Goal: Information Seeking & Learning: Compare options

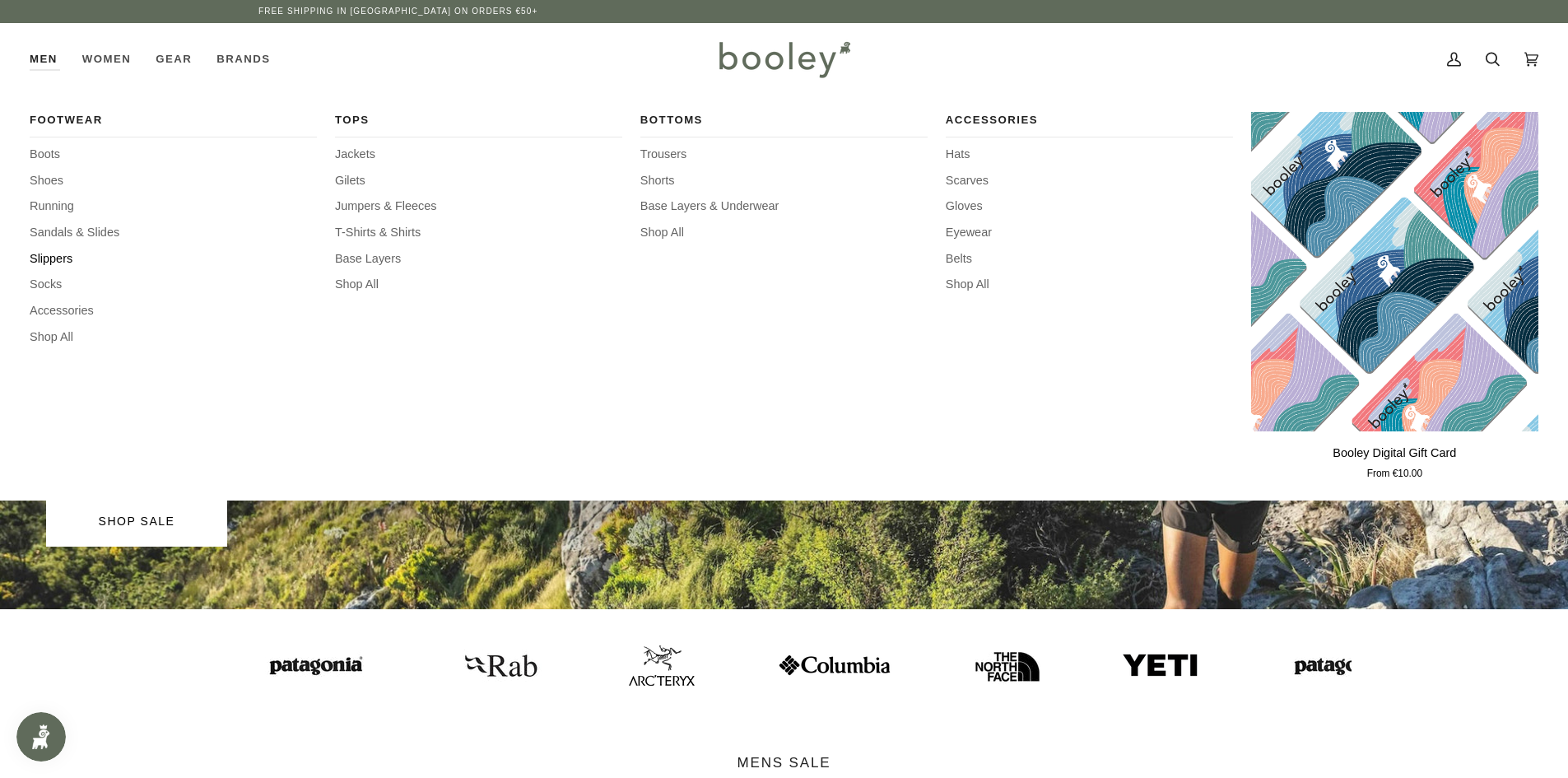
click at [52, 257] on span "Slippers" at bounding box center [173, 259] width 287 height 18
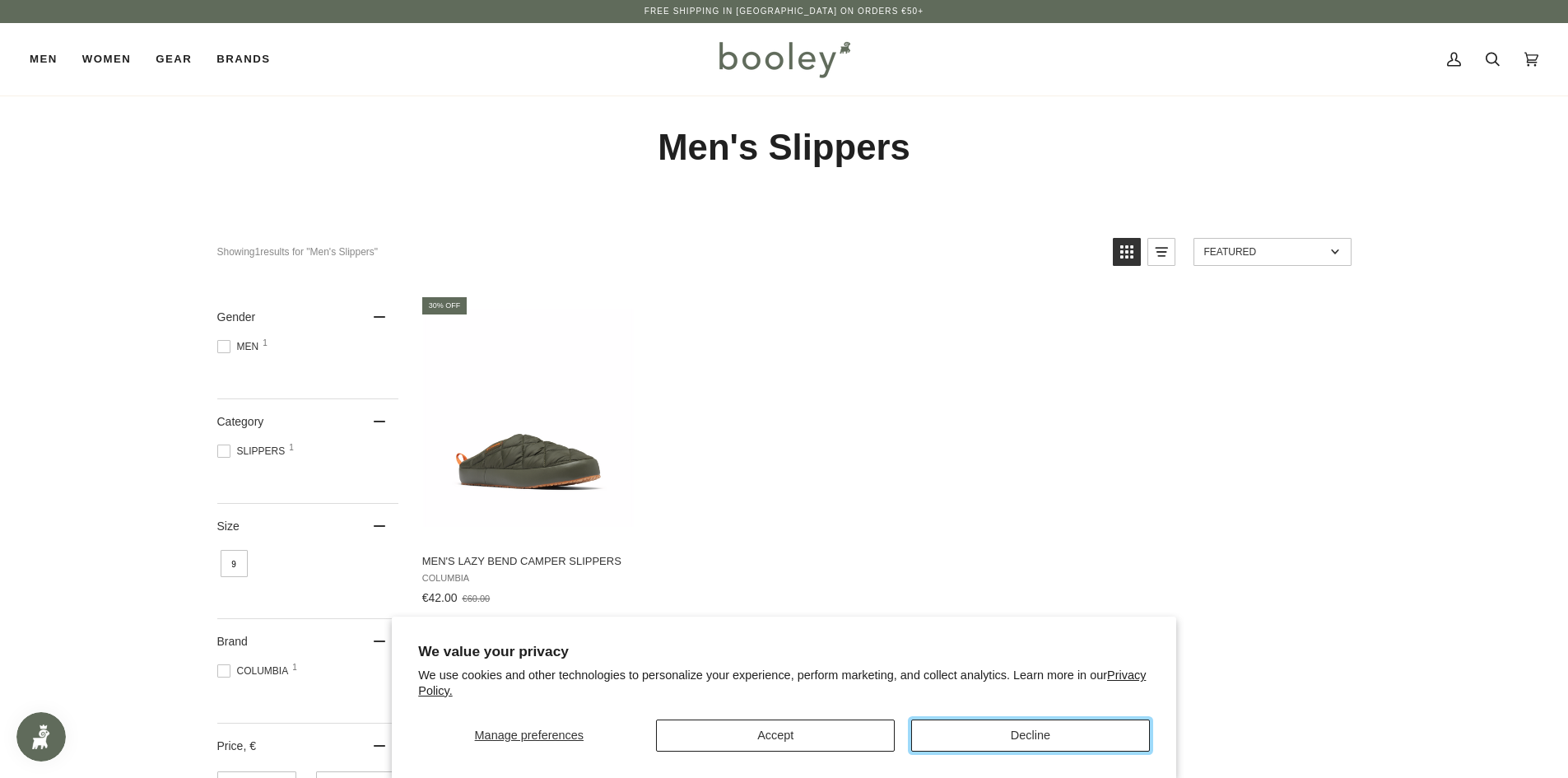
click at [998, 738] on button "Decline" at bounding box center [1030, 736] width 238 height 32
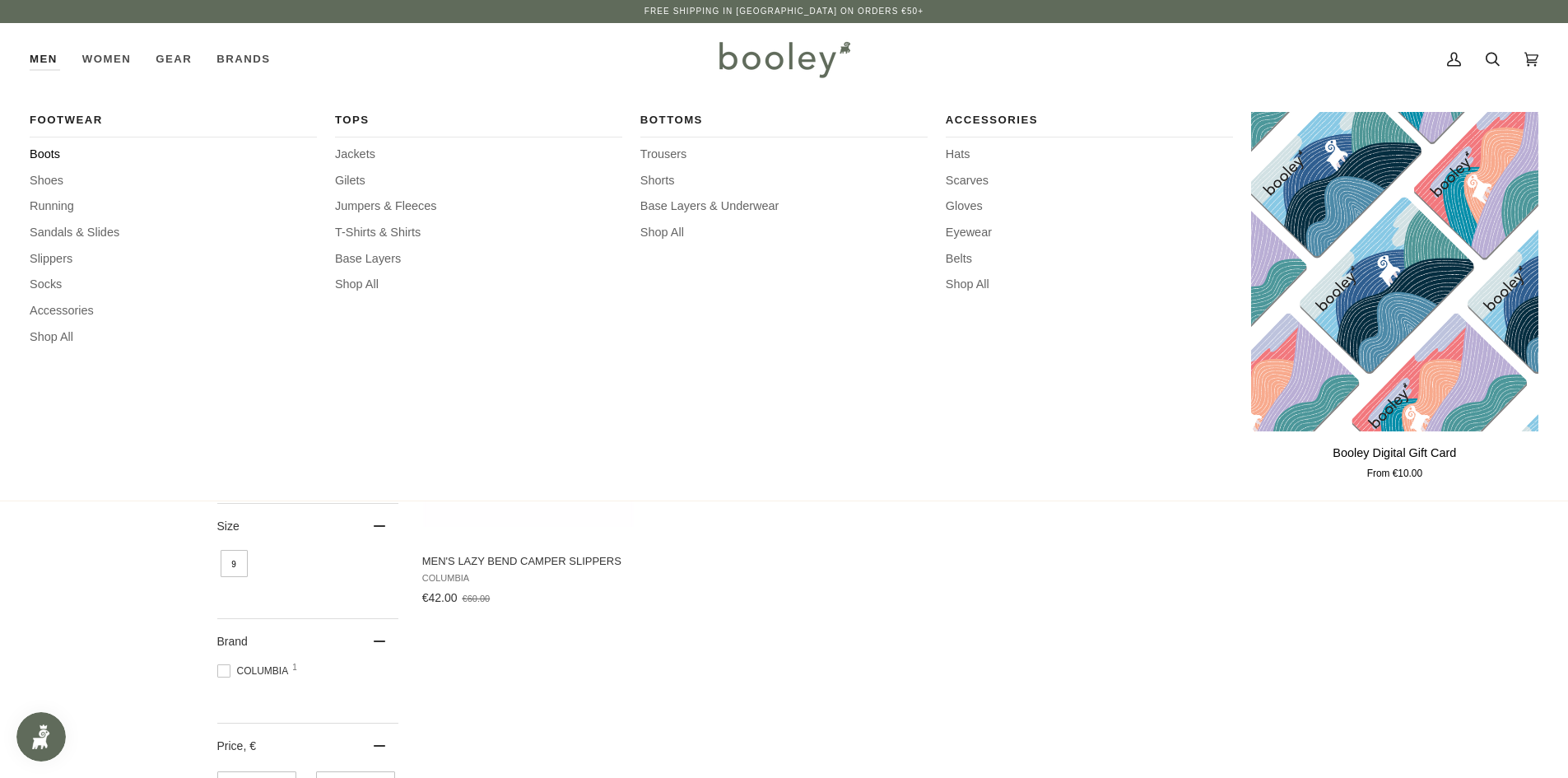
click at [47, 153] on span "Boots" at bounding box center [173, 154] width 287 height 18
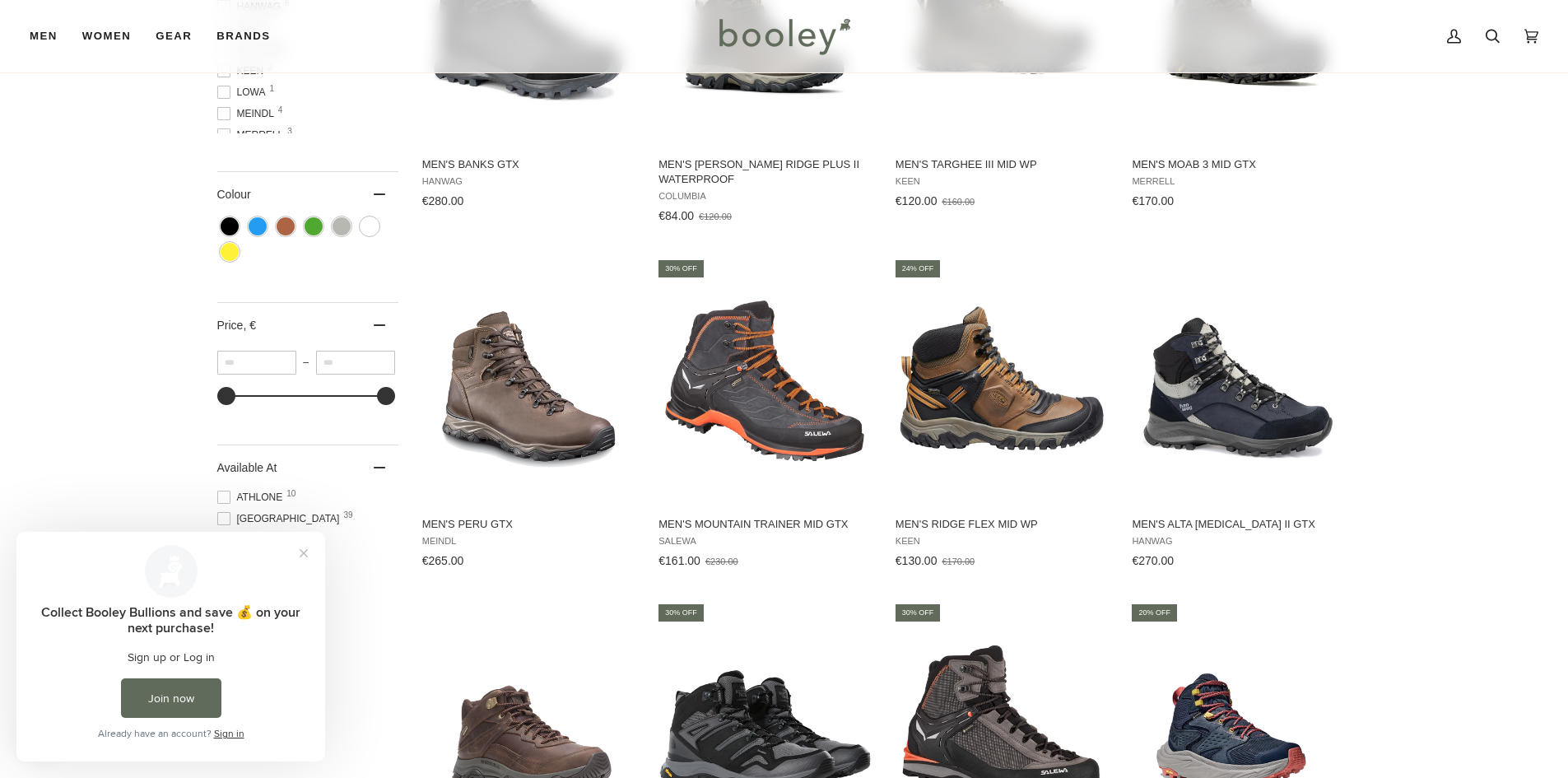
scroll to position [1235, 0]
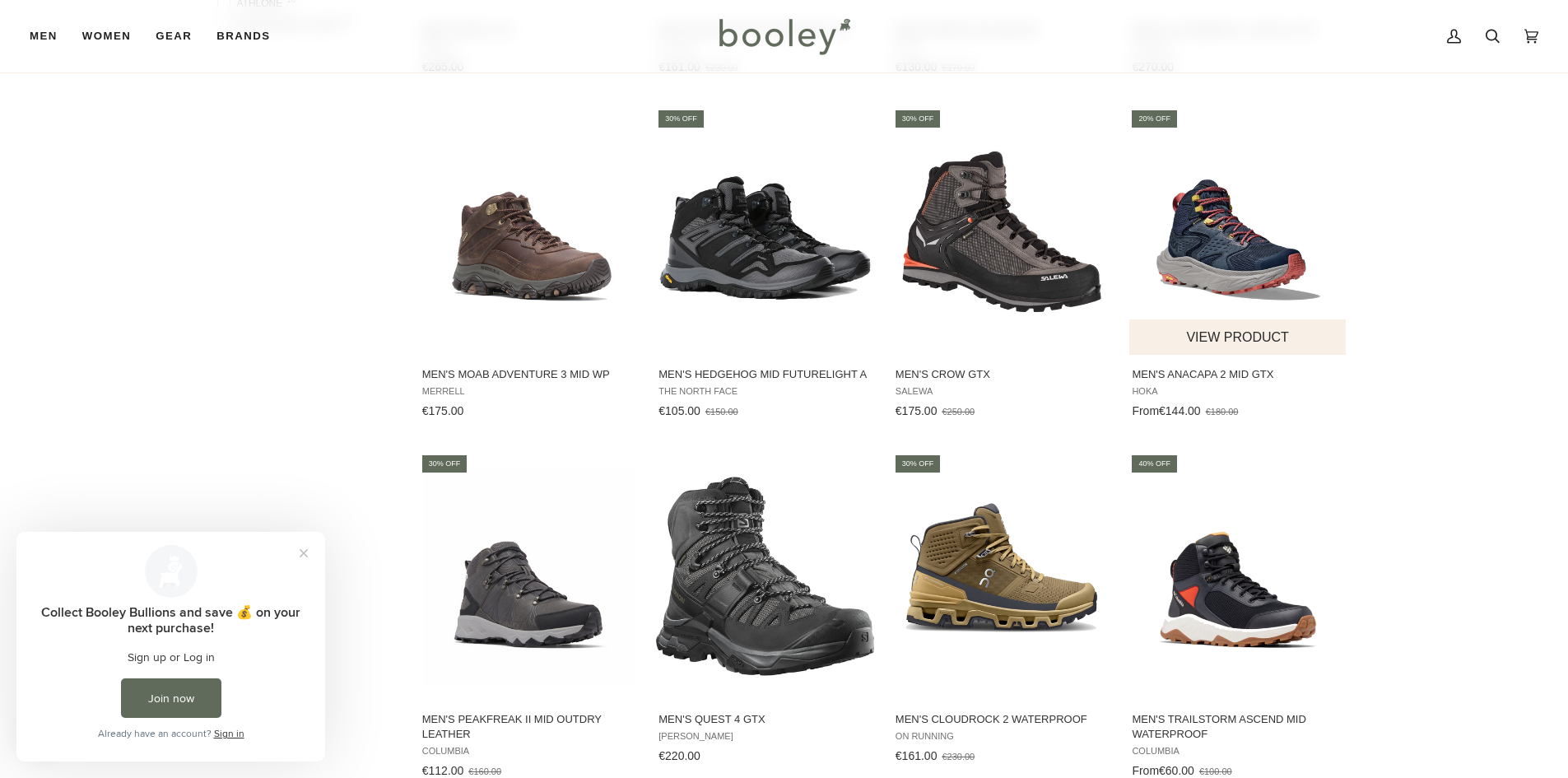
click at [1216, 254] on img "Men's Anacapa 2 Mid GTX" at bounding box center [1238, 232] width 218 height 218
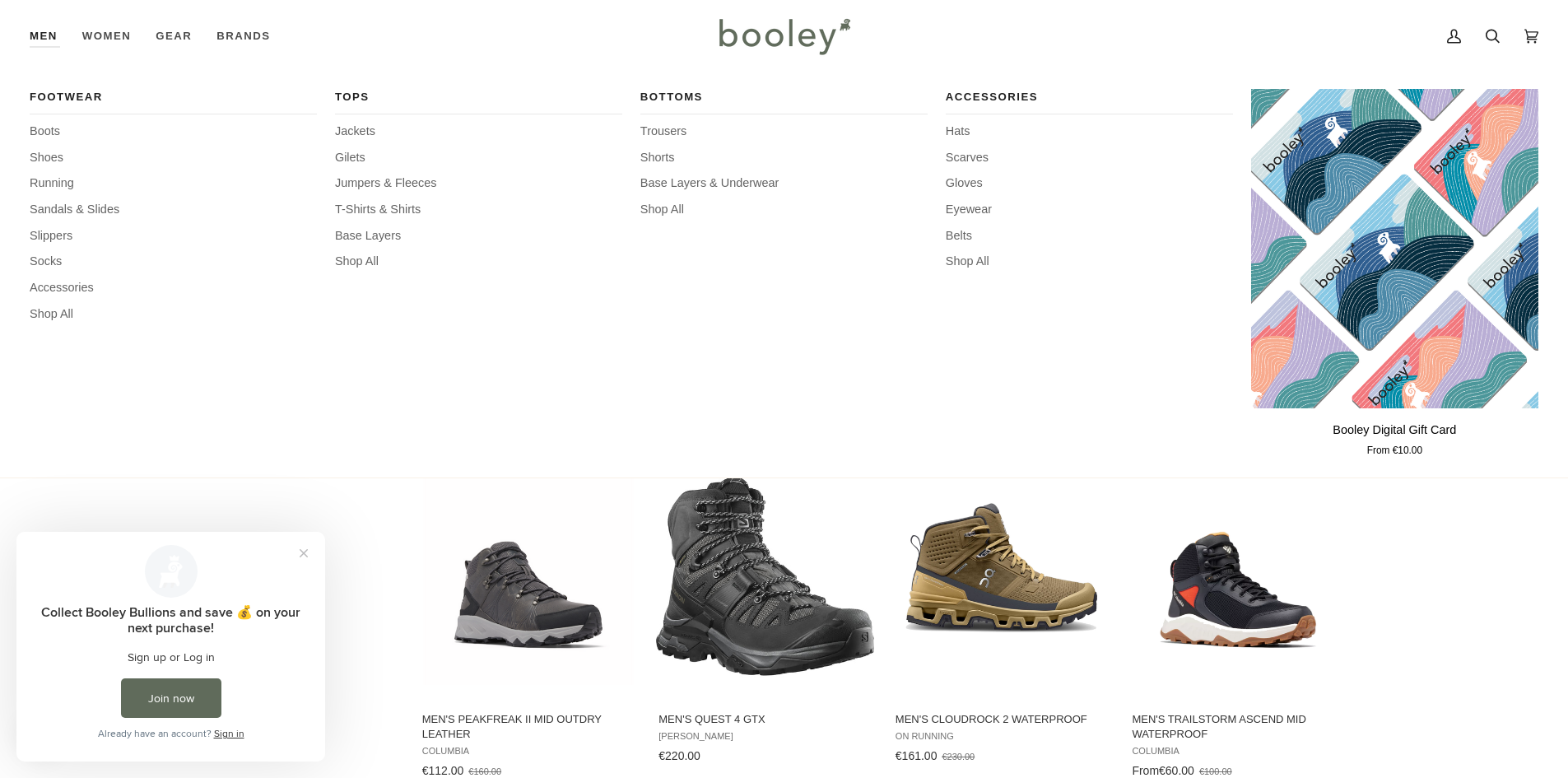
click at [40, 33] on link "Men" at bounding box center [50, 36] width 40 height 72
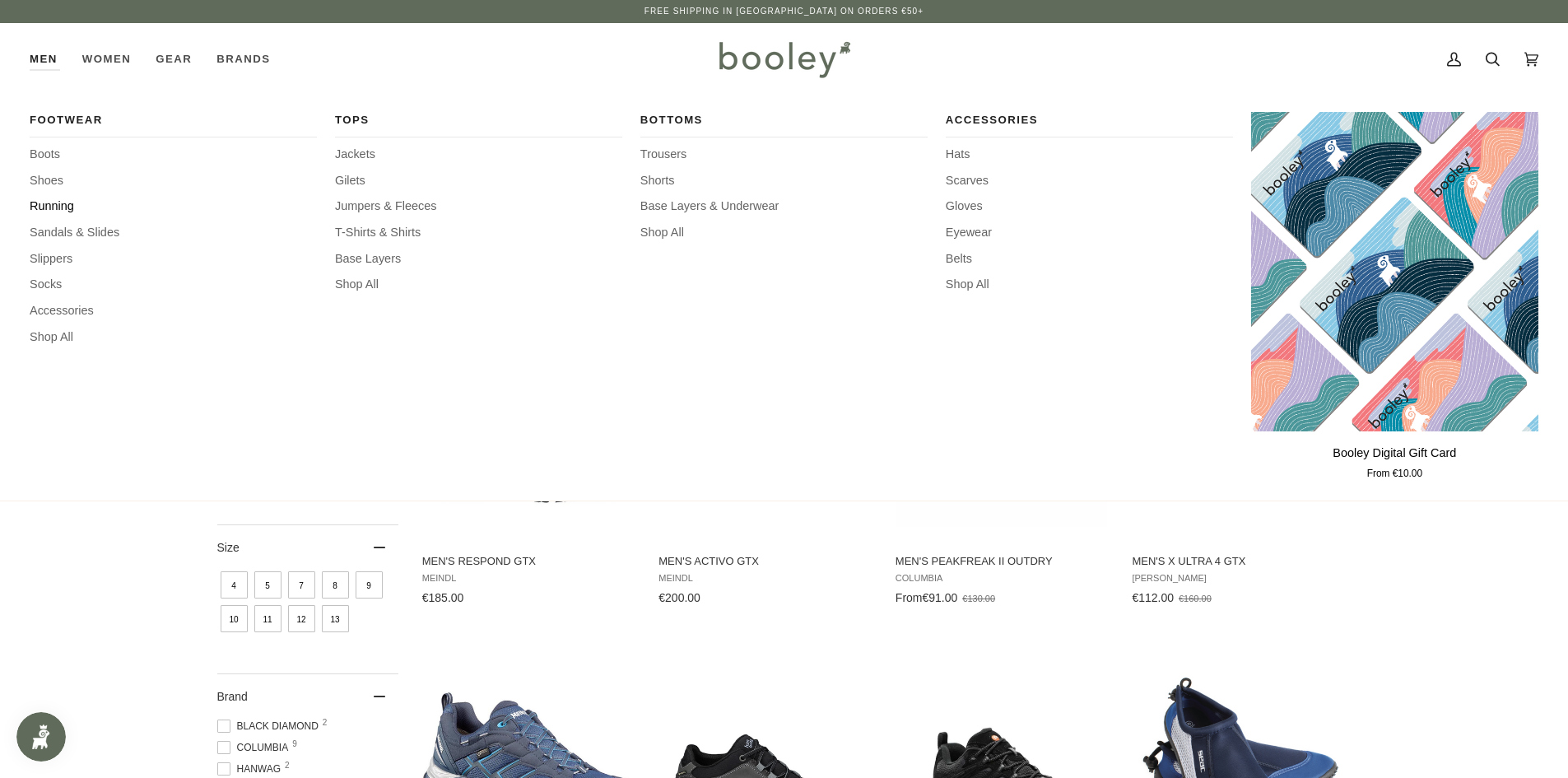
click at [45, 201] on span "Running" at bounding box center [173, 206] width 287 height 18
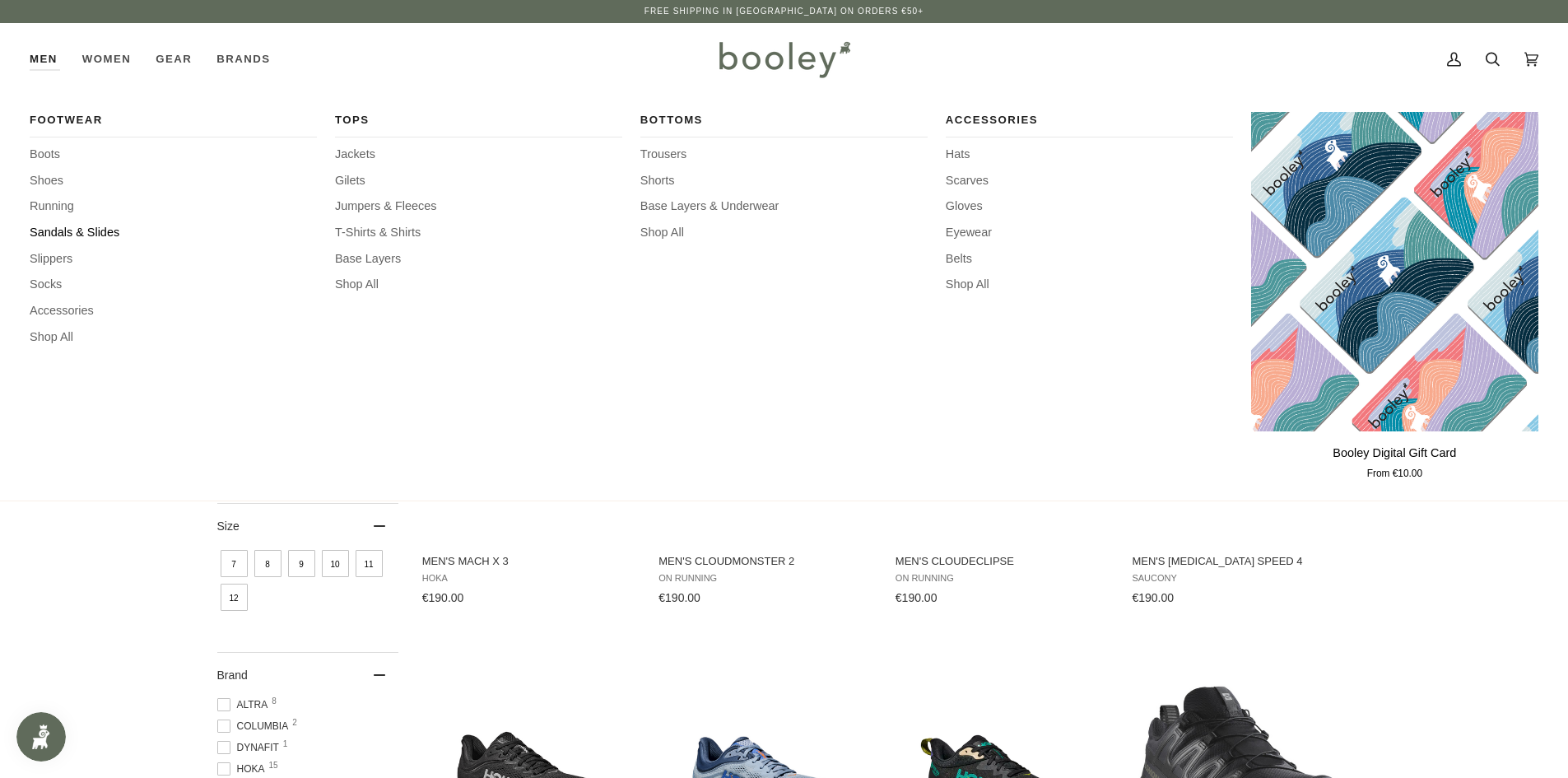
click at [51, 230] on span "Sandals & Slides" at bounding box center [173, 233] width 287 height 18
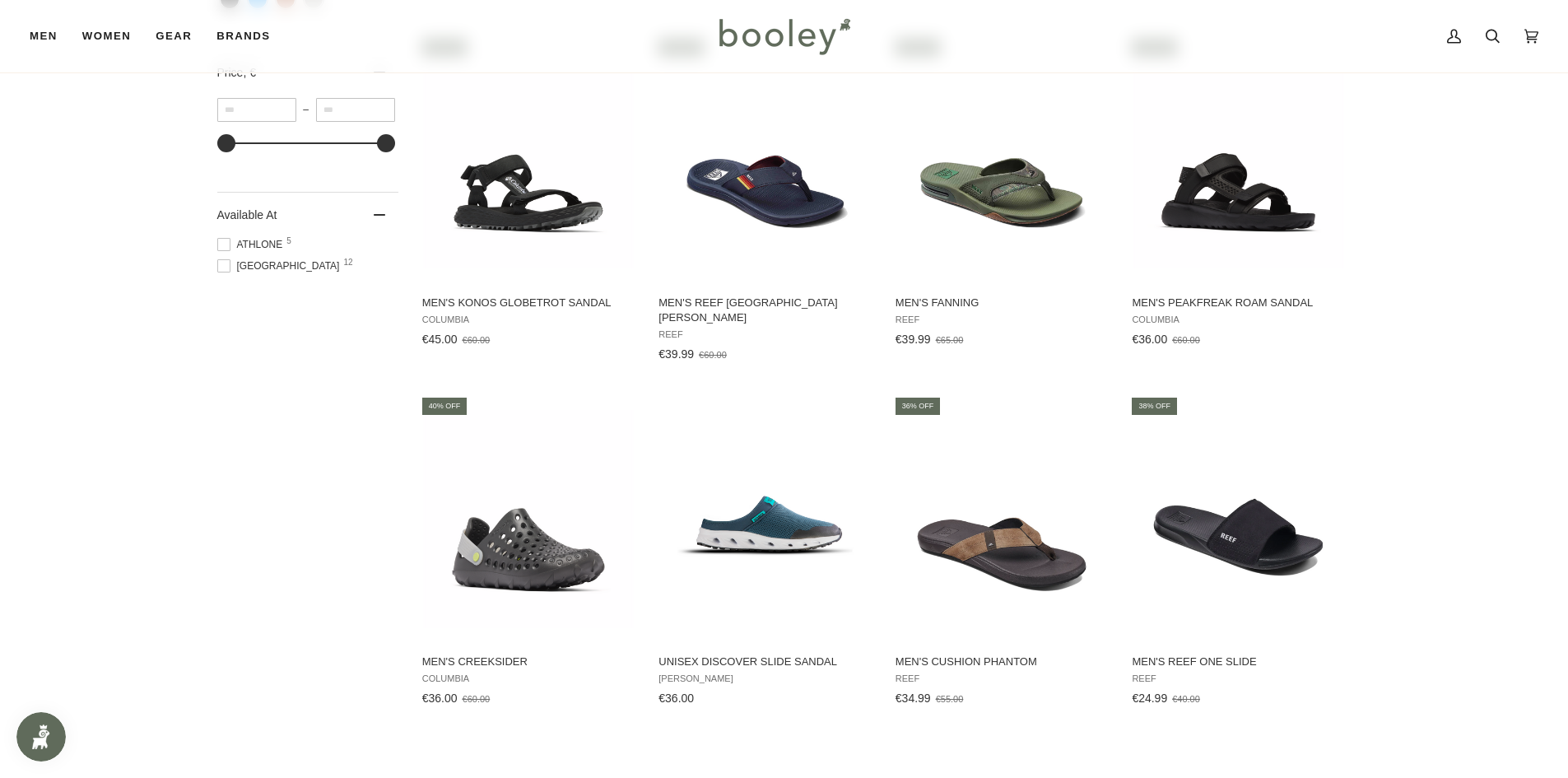
scroll to position [824, 0]
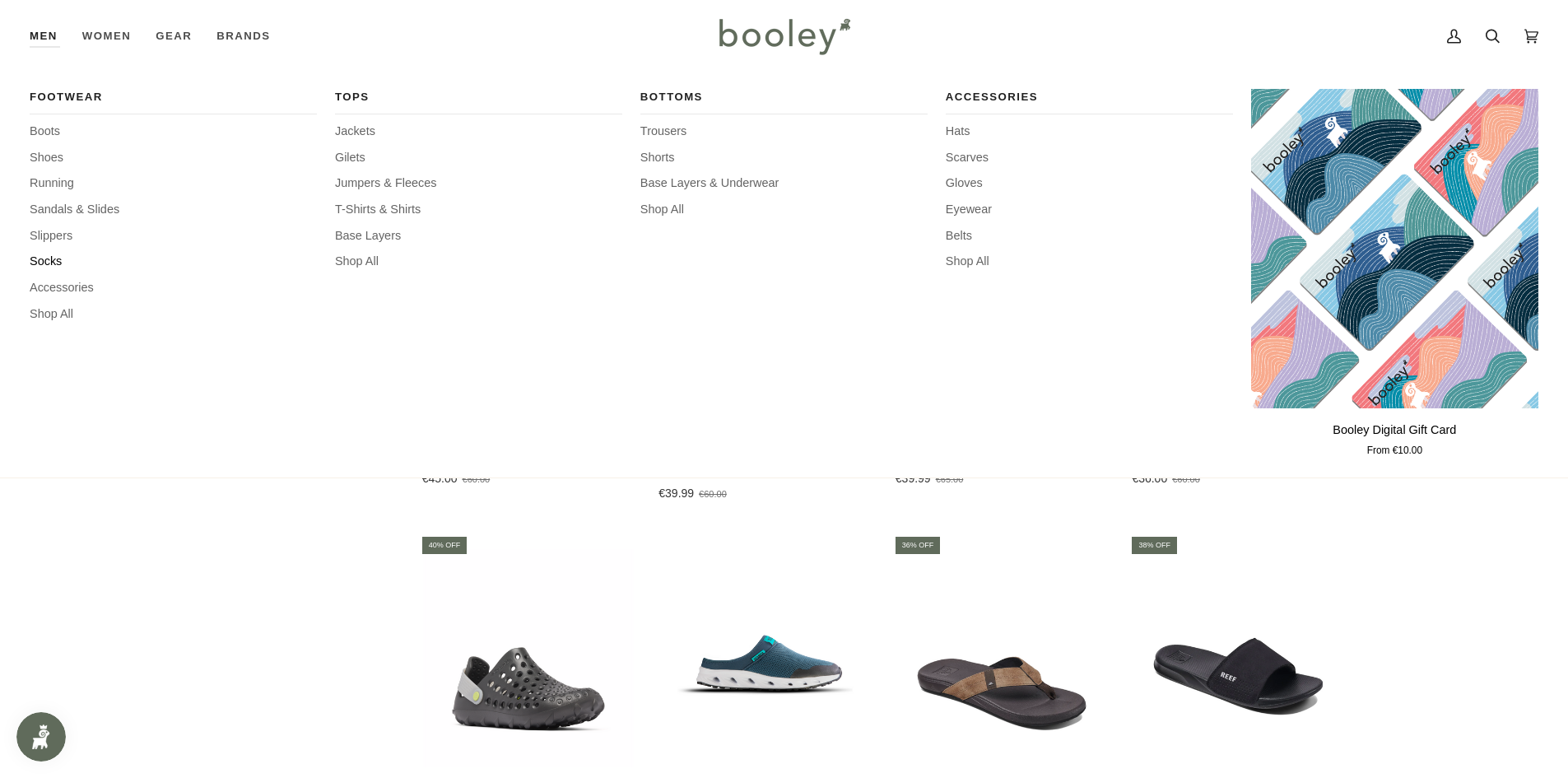
click at [37, 263] on span "Socks" at bounding box center [173, 261] width 287 height 18
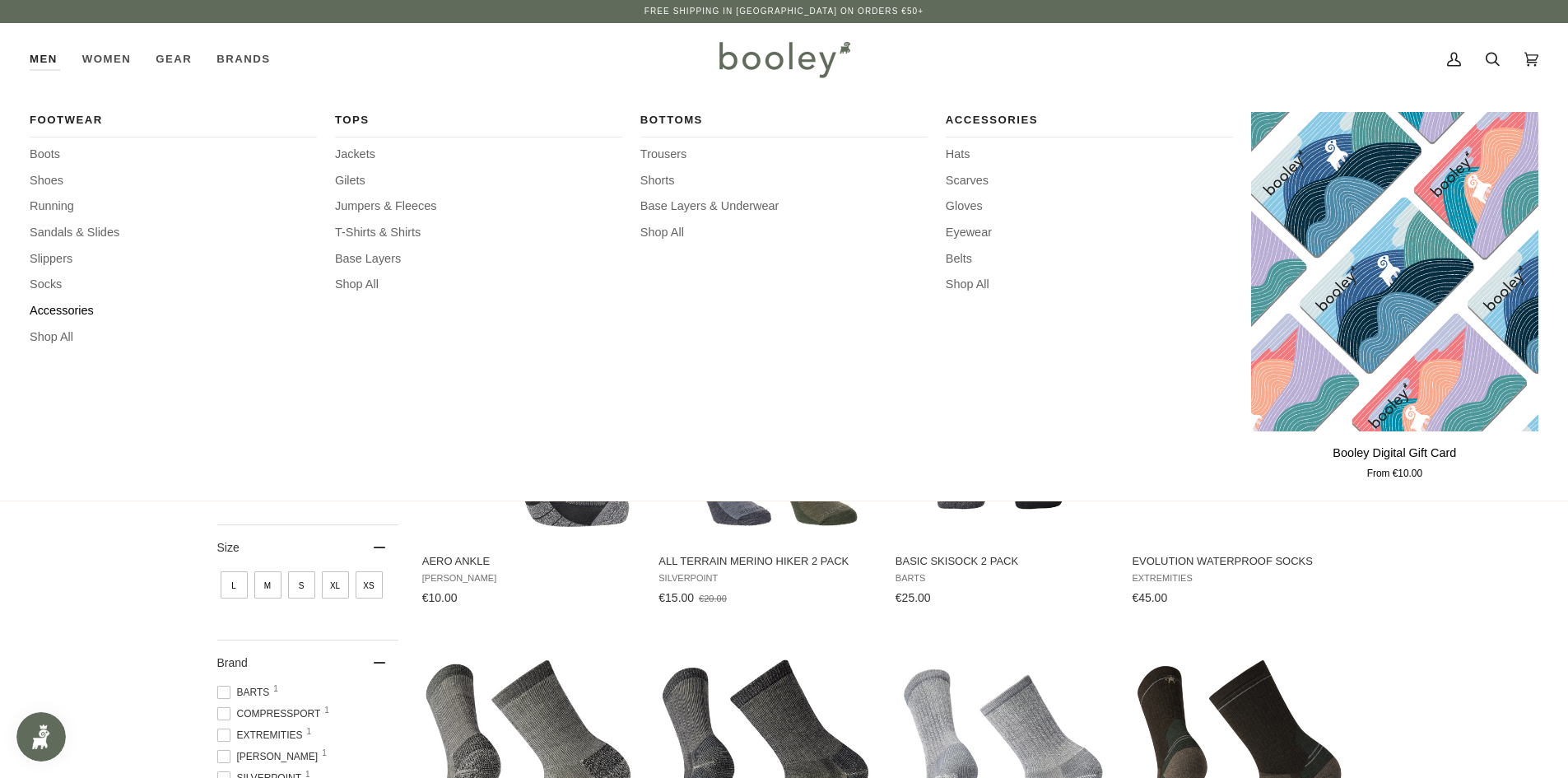
click at [35, 311] on span "Accessories" at bounding box center [173, 310] width 287 height 18
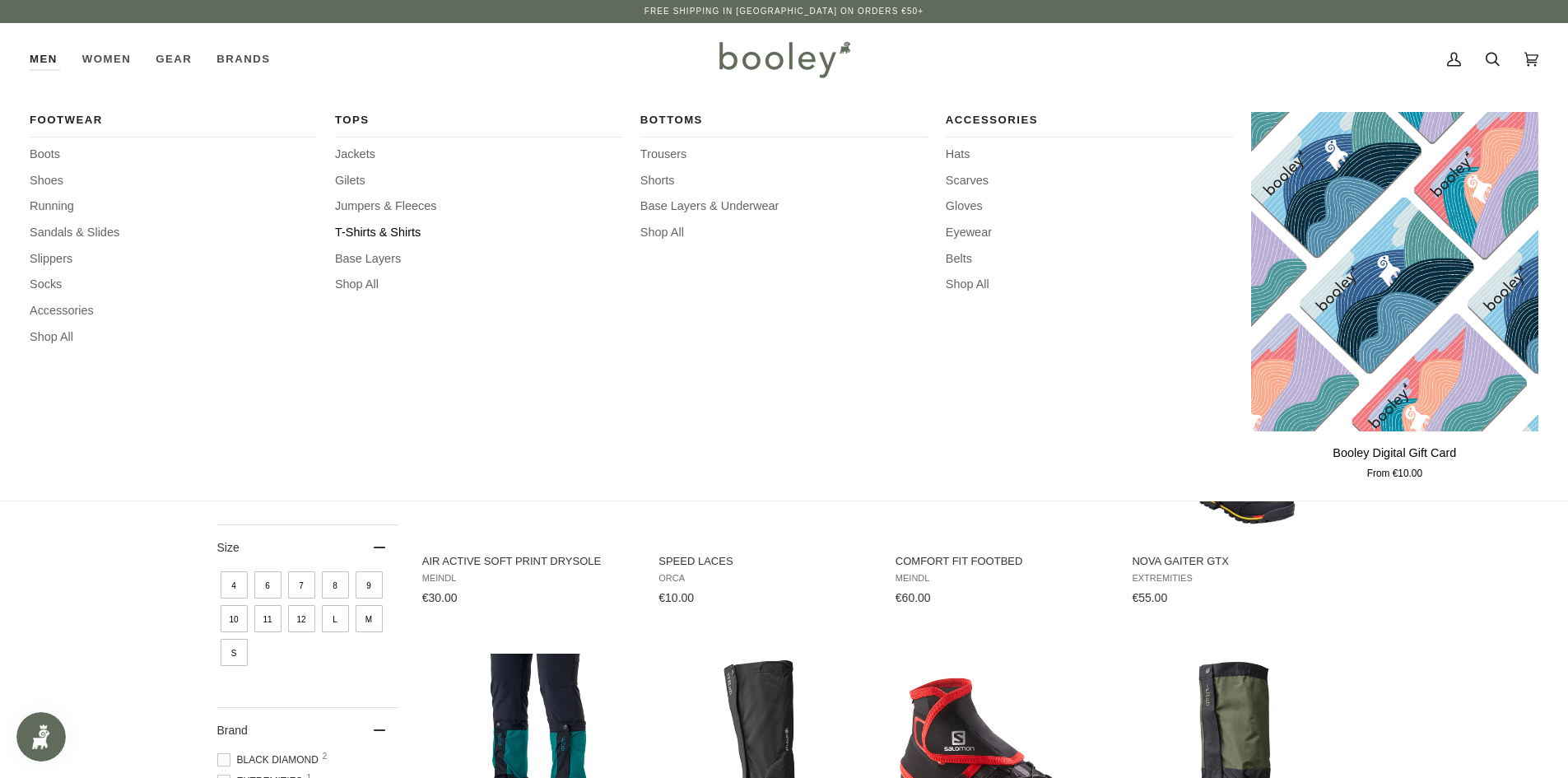
click at [379, 235] on span "T-Shirts & Shirts" at bounding box center [479, 233] width 287 height 18
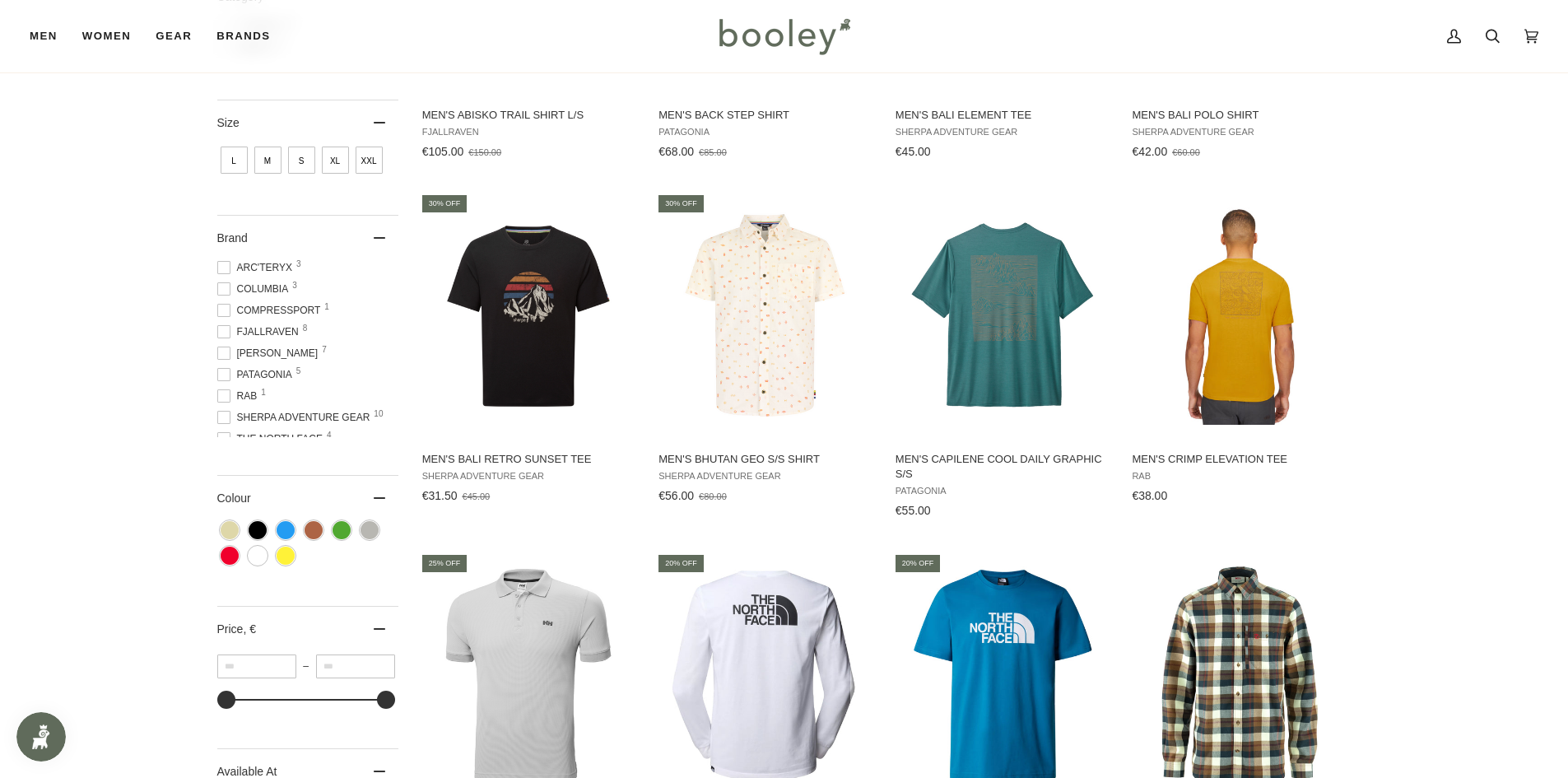
scroll to position [156, 0]
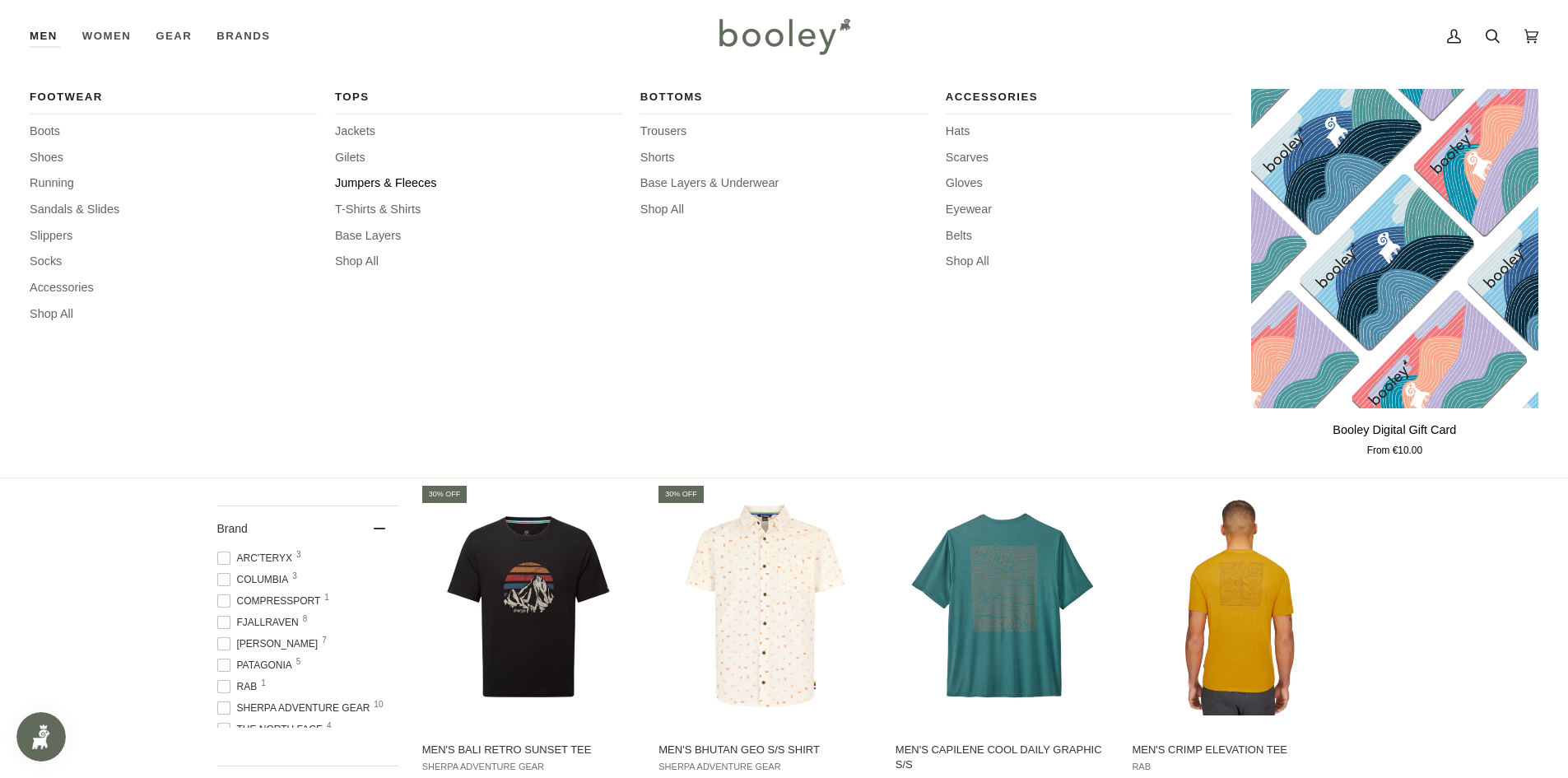
click at [417, 181] on span "Jumpers & Fleeces" at bounding box center [479, 183] width 287 height 18
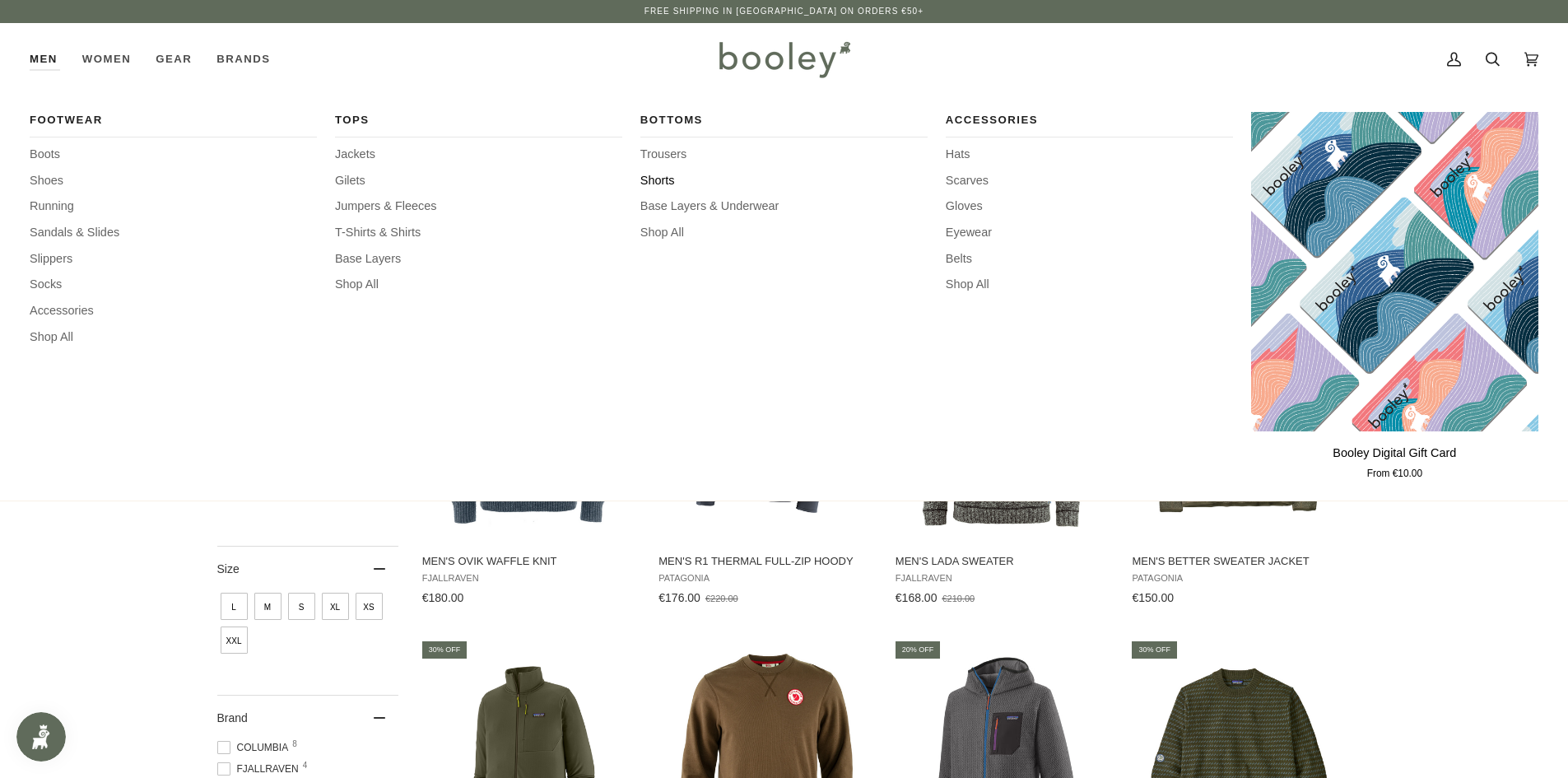
click at [656, 180] on span "Shorts" at bounding box center [784, 180] width 287 height 18
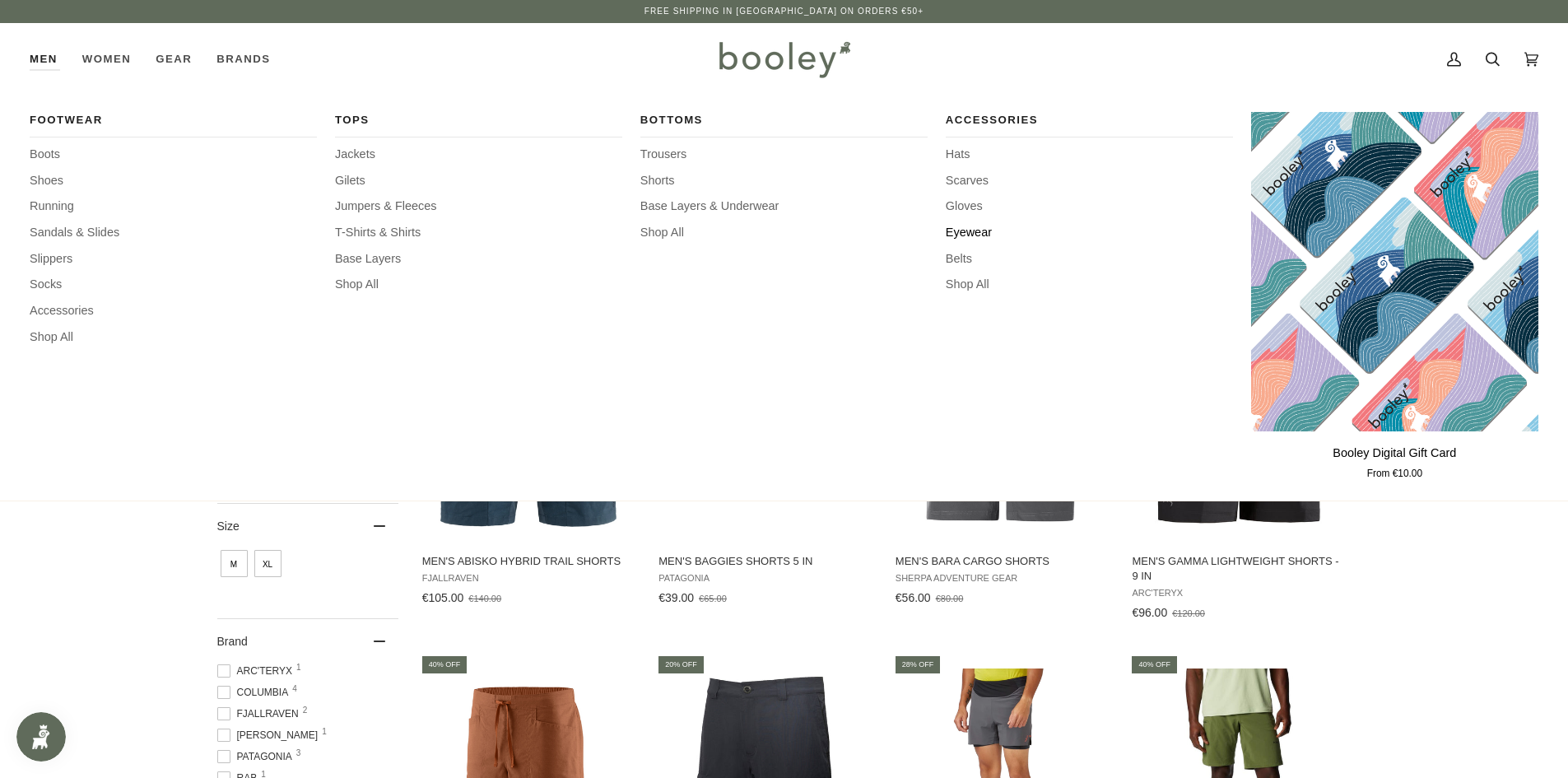
click at [970, 233] on span "Eyewear" at bounding box center [1089, 233] width 287 height 18
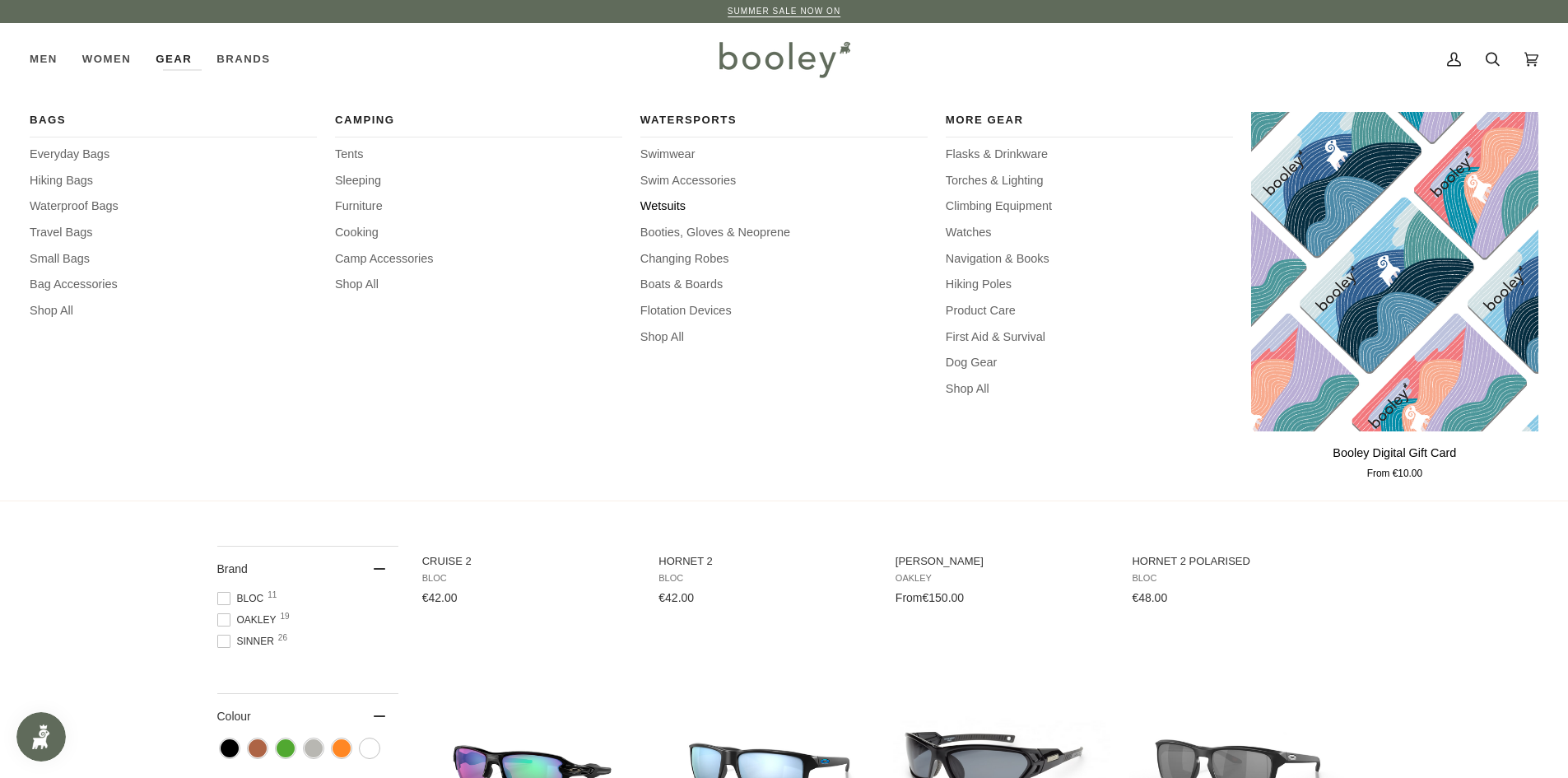
click at [658, 207] on span "Wetsuits" at bounding box center [784, 206] width 287 height 18
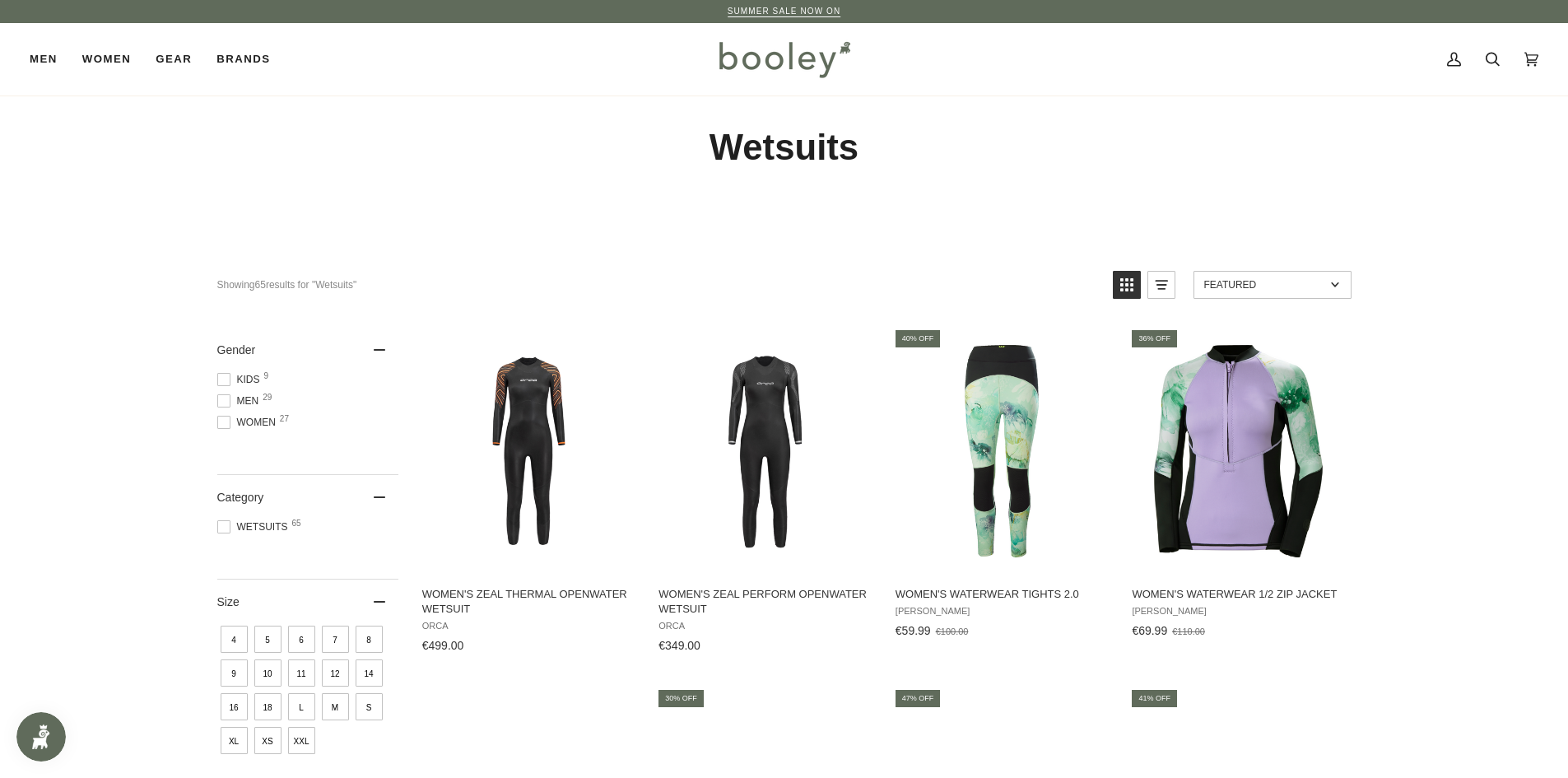
click at [224, 401] on span at bounding box center [224, 401] width 13 height 13
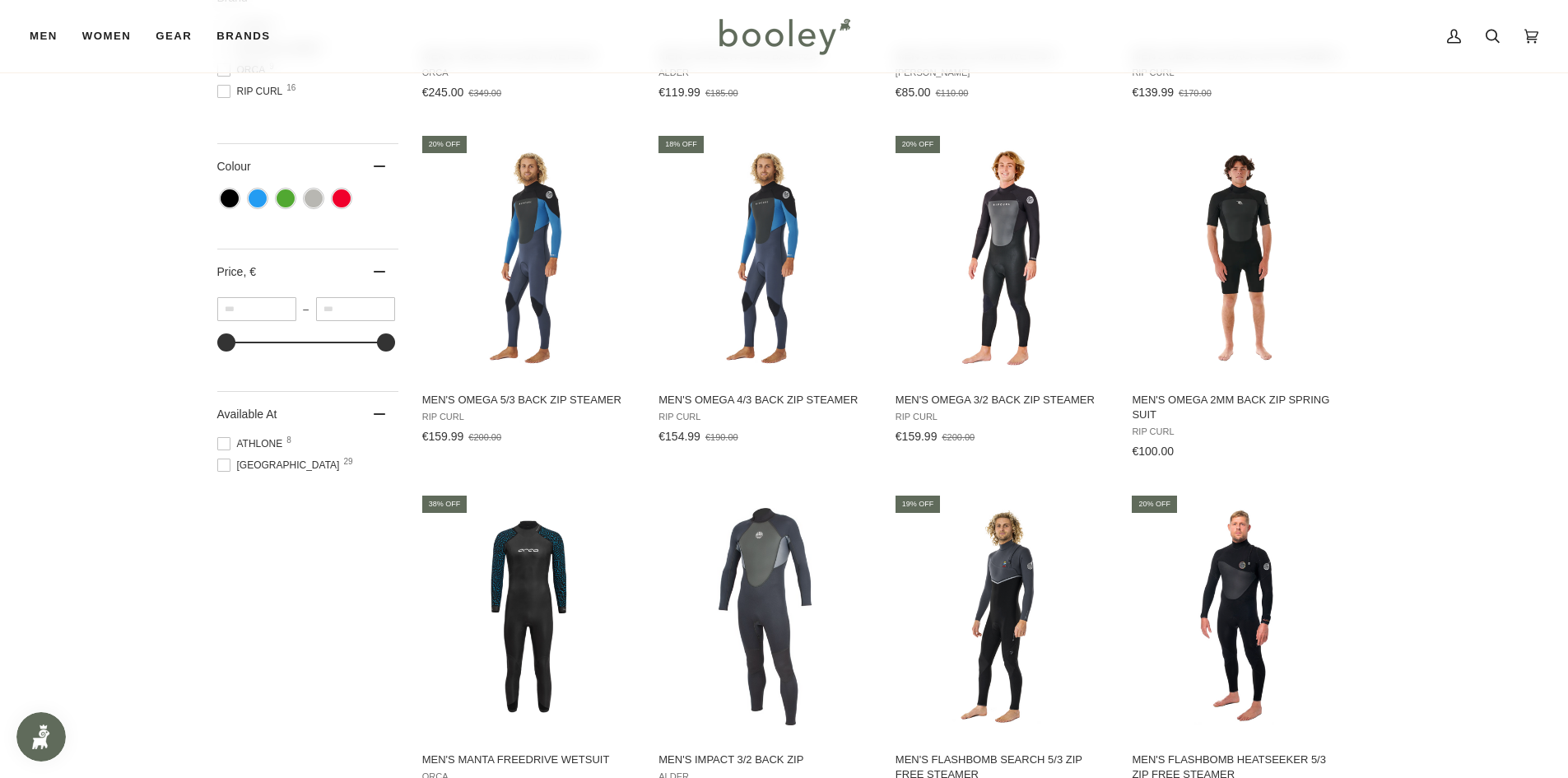
scroll to position [741, 0]
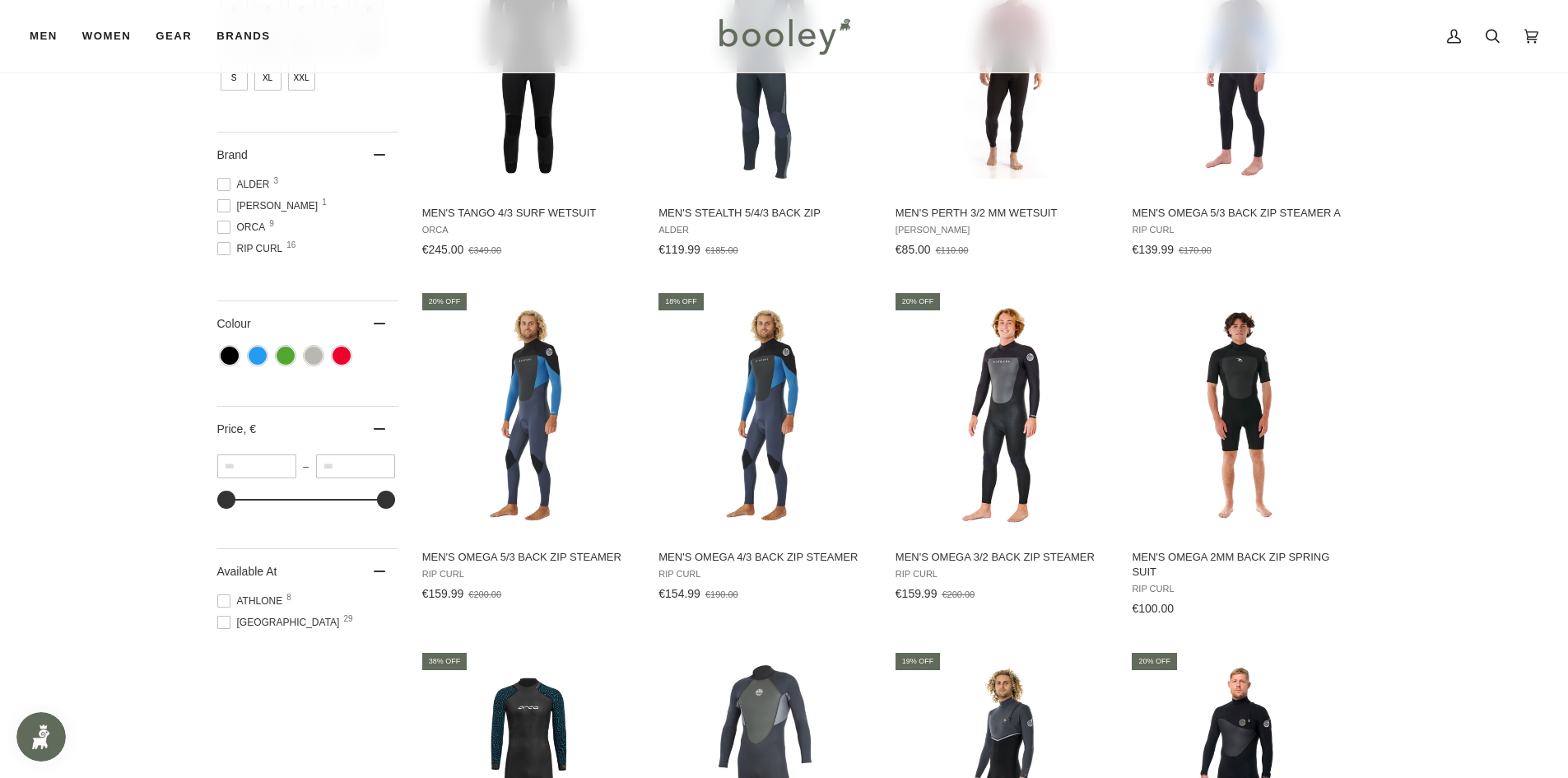
click at [227, 231] on span at bounding box center [224, 228] width 13 height 13
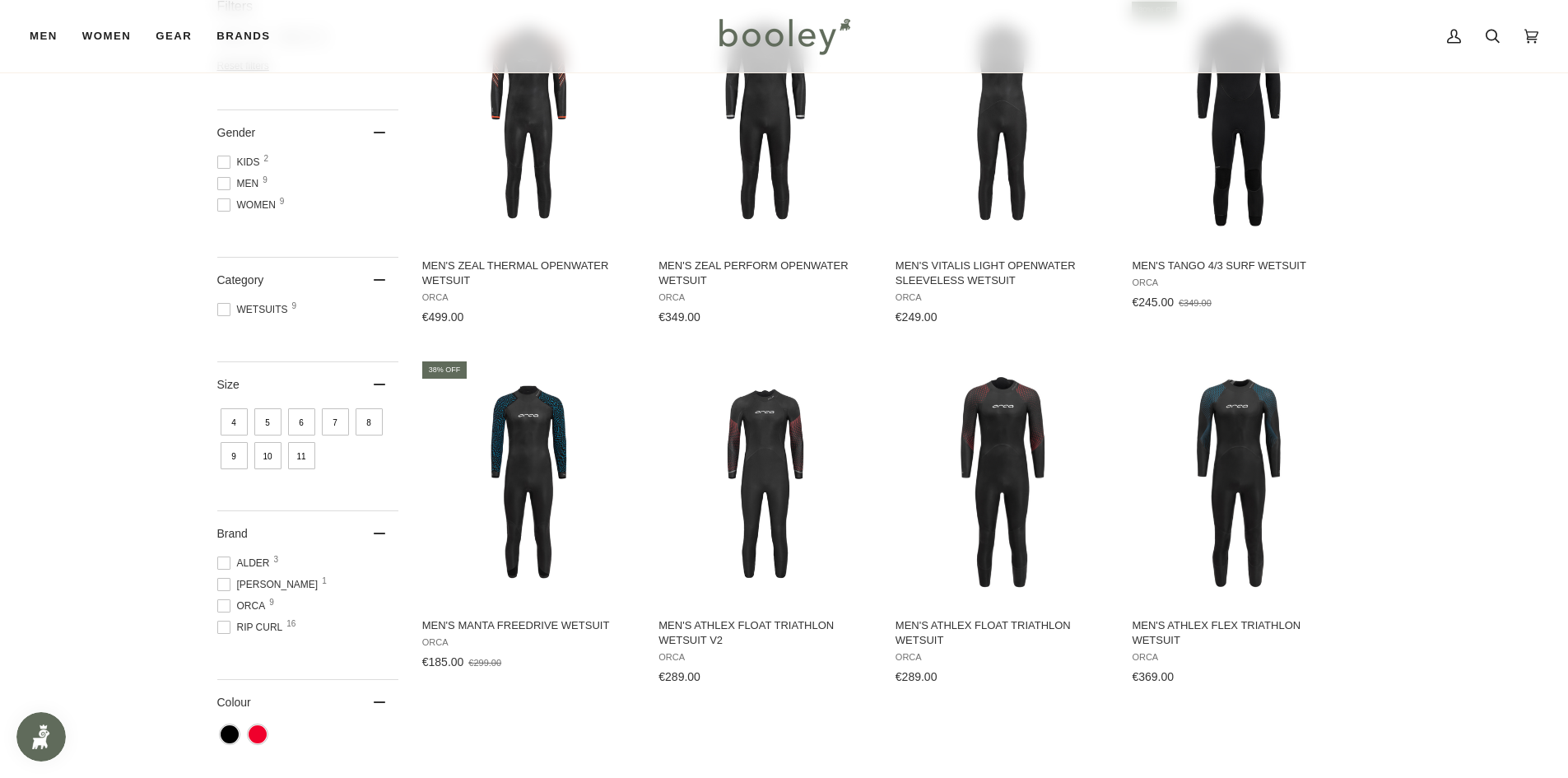
scroll to position [330, 0]
click at [762, 427] on img "Men's Athlex Float Triathlon Wetsuit V2" at bounding box center [765, 481] width 218 height 218
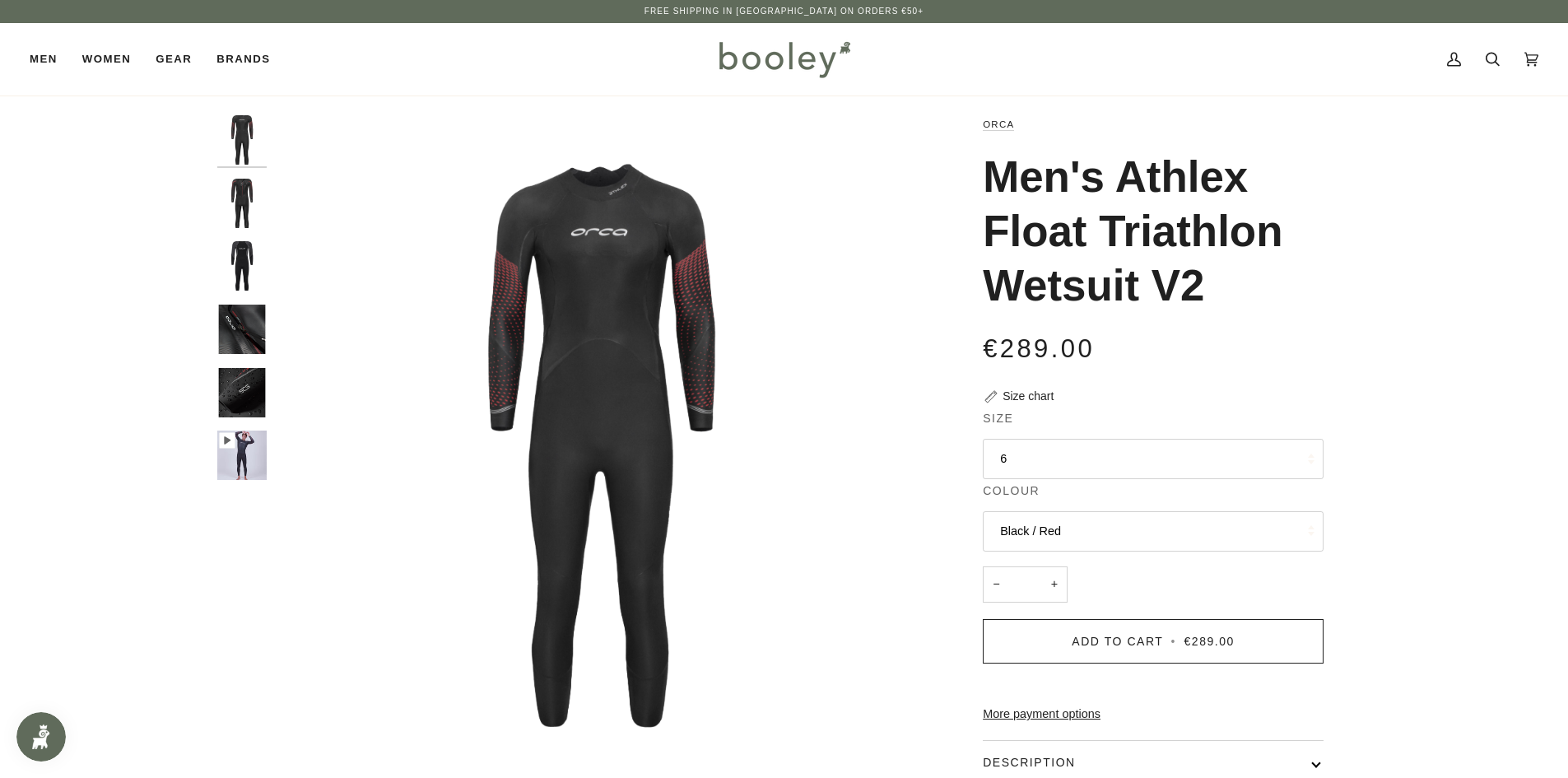
click at [1150, 458] on button "6" at bounding box center [1153, 459] width 340 height 40
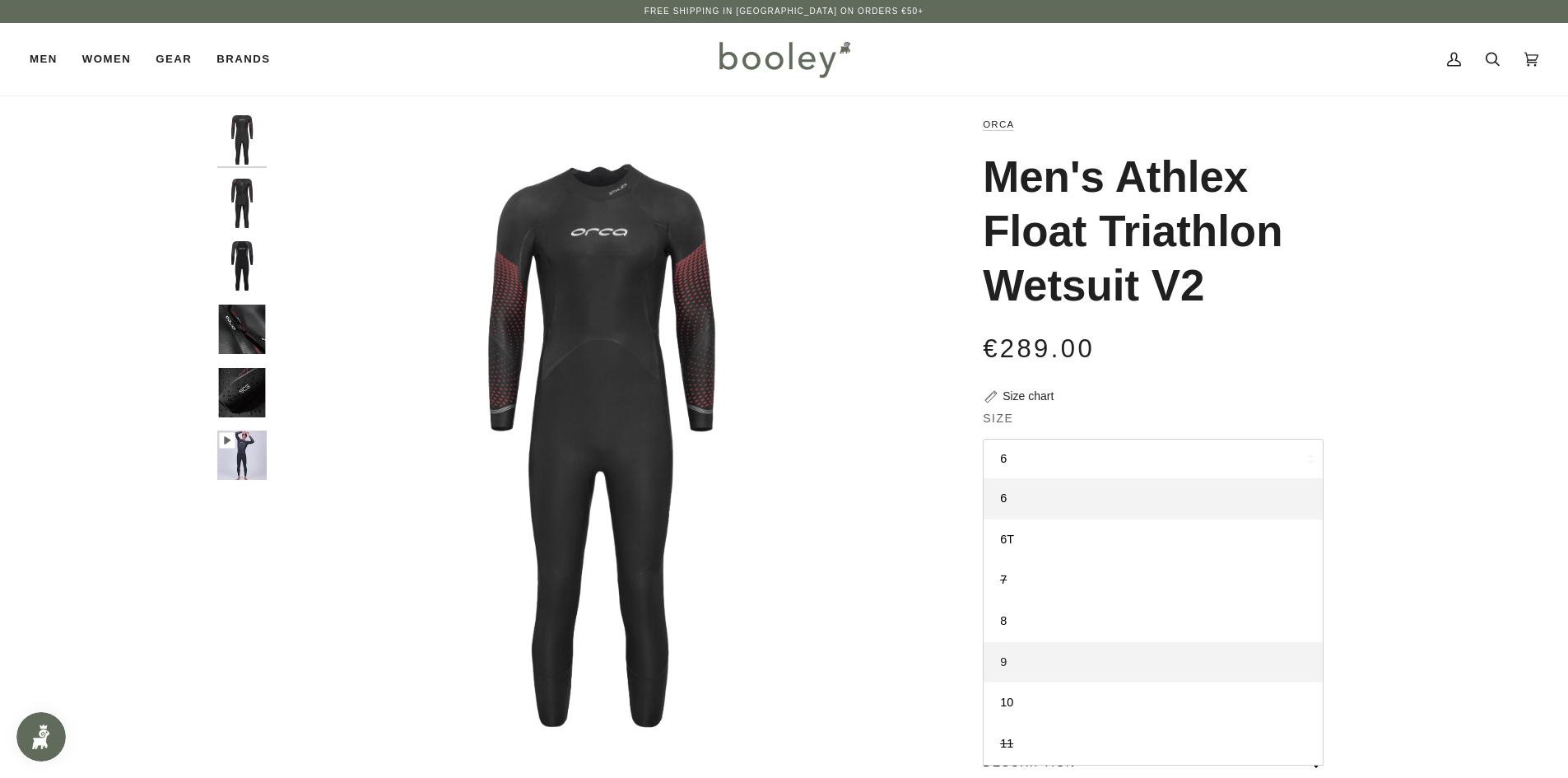
click at [1048, 663] on link "9" at bounding box center [1153, 663] width 339 height 41
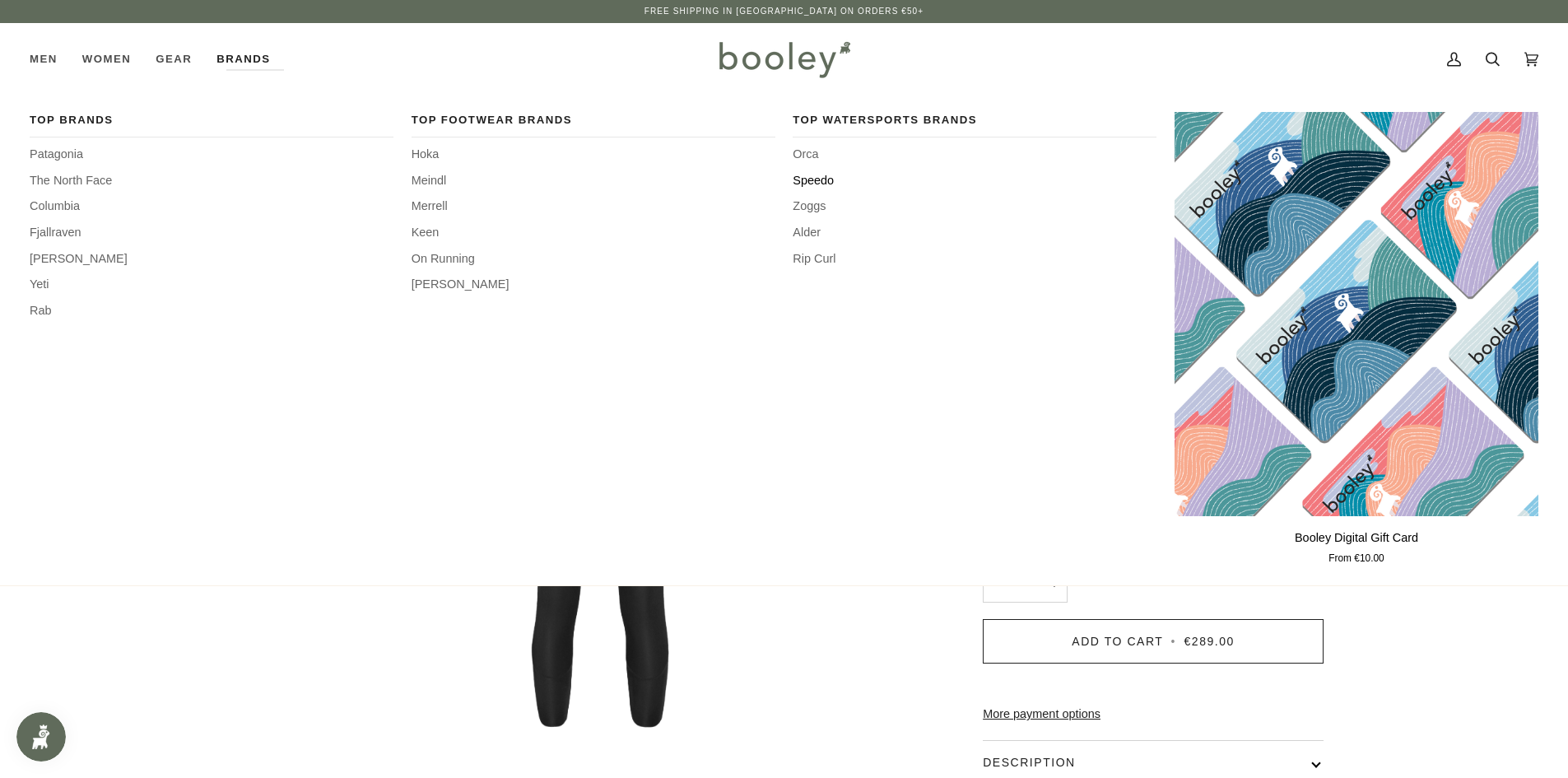
click at [820, 180] on span "Speedo" at bounding box center [975, 180] width 364 height 18
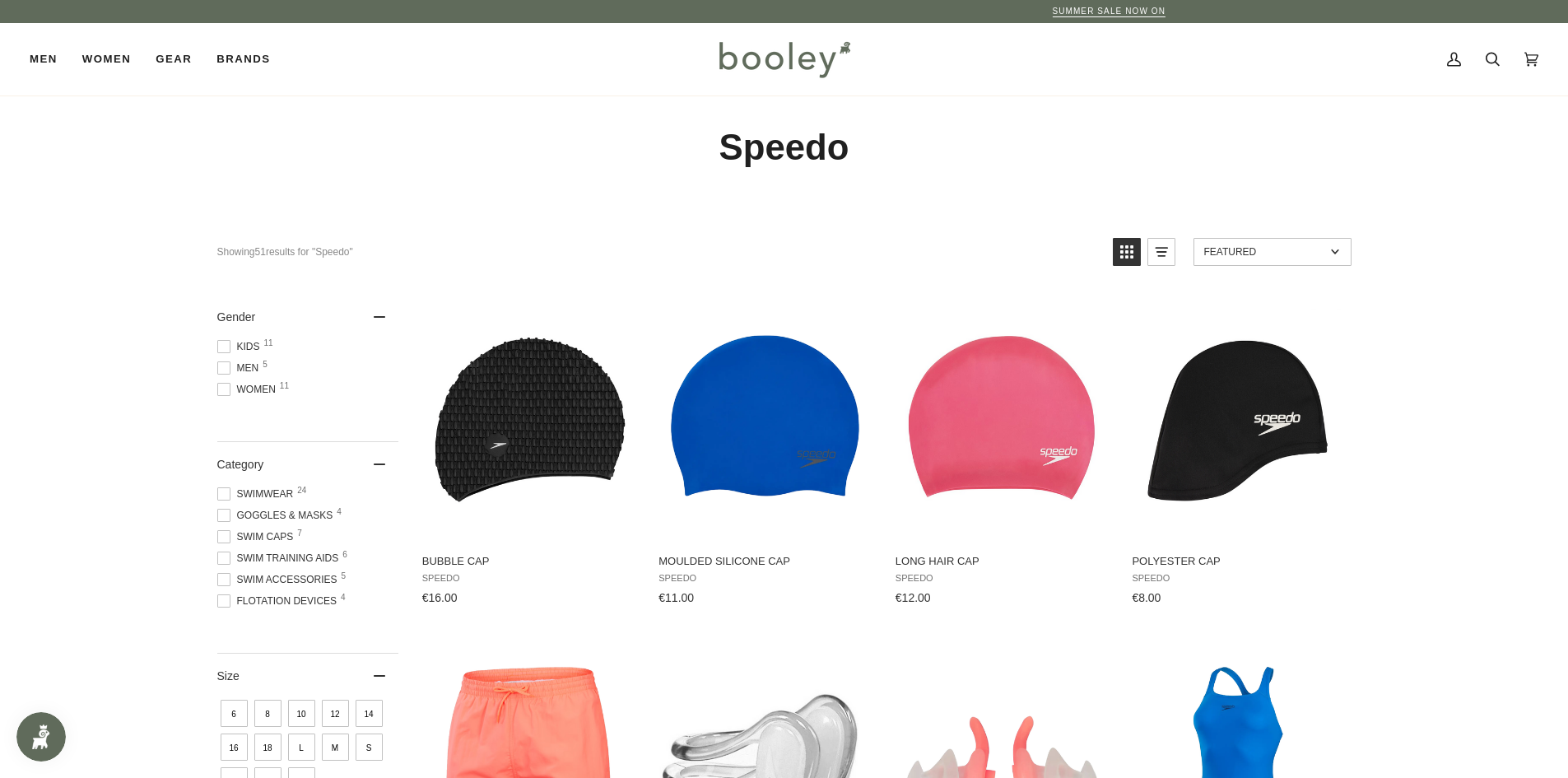
click at [226, 518] on span at bounding box center [224, 516] width 13 height 13
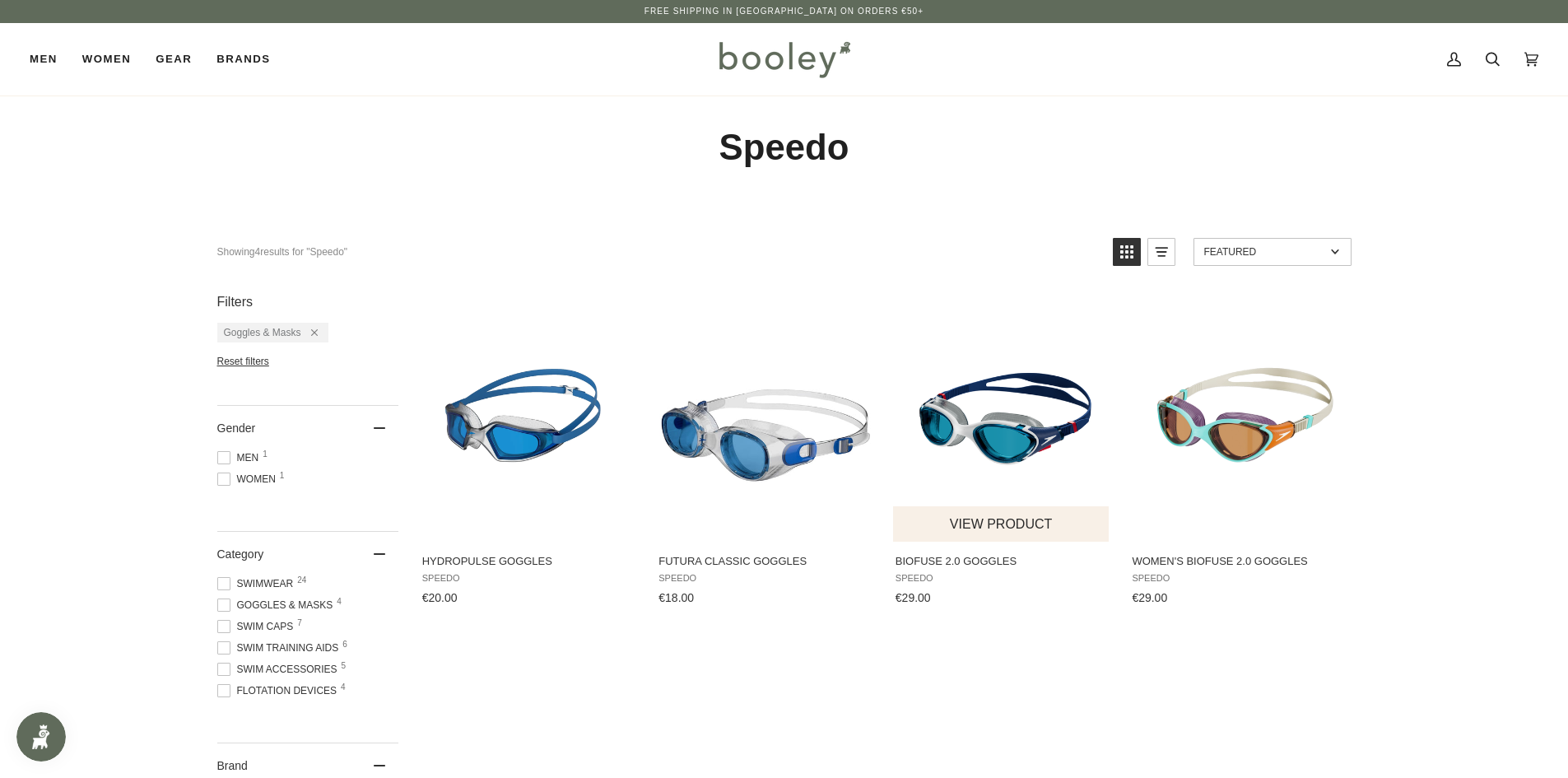
click at [1041, 417] on img "Biofuse 2.0 Goggles" at bounding box center [1002, 417] width 218 height 218
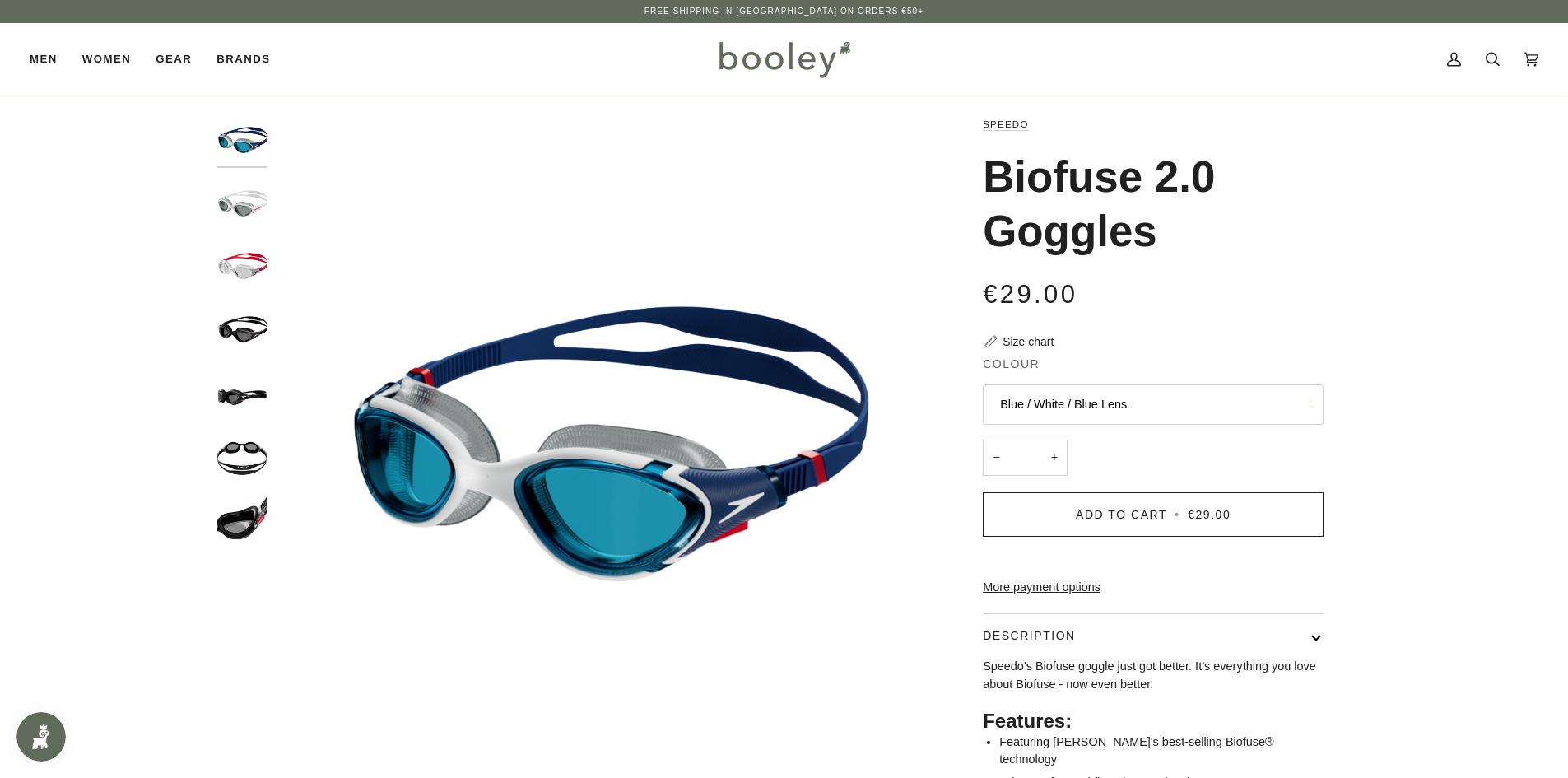
click at [240, 203] on img "Speedo Biofuse 2.0 Goggle White / Smoke Lens - Booley Galway" at bounding box center [242, 203] width 50 height 50
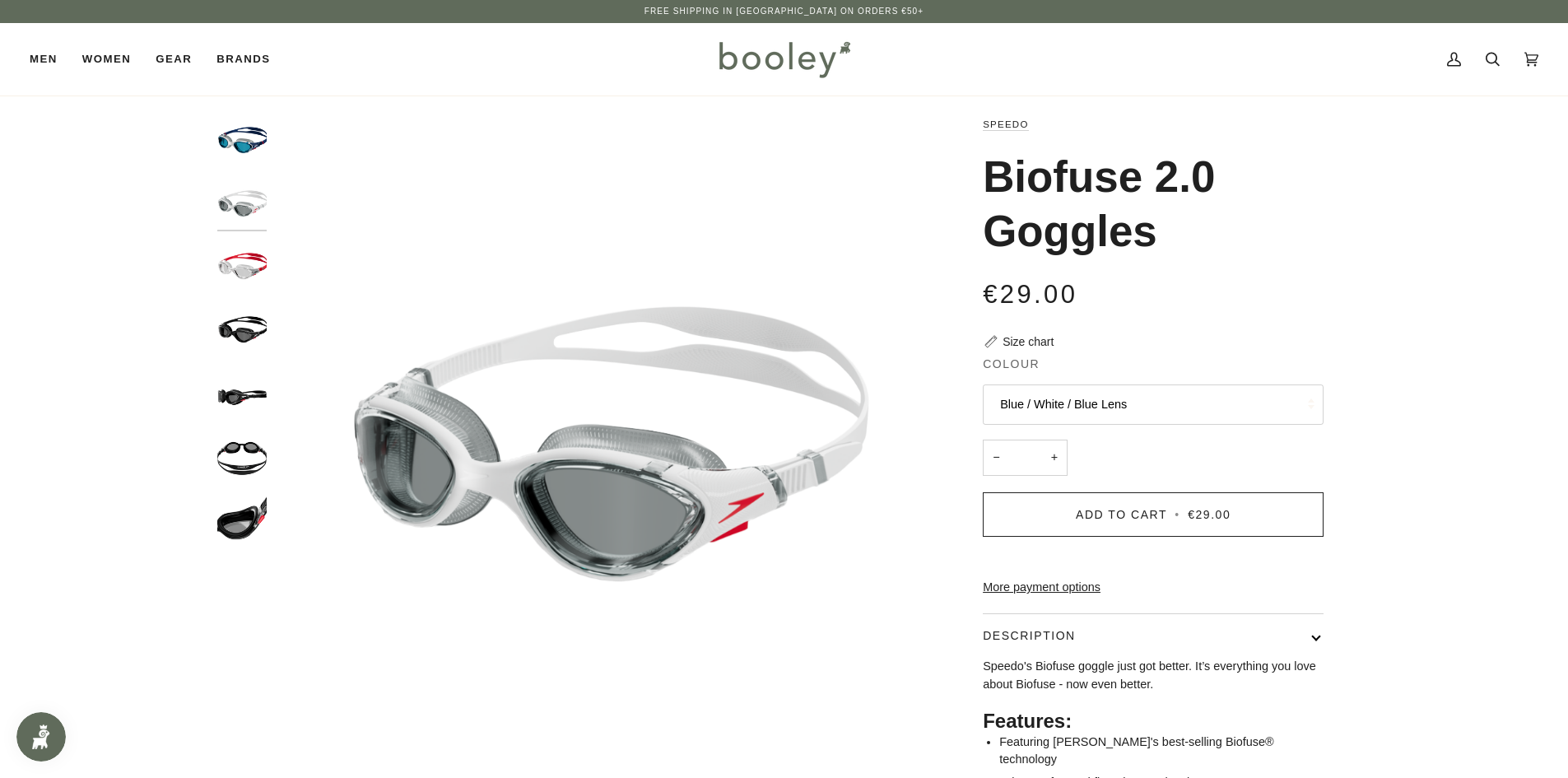
click at [247, 264] on img "Speedo Biofuse 2.0 Goggle Red / Clear / Clear Lens - Booley Galway" at bounding box center [242, 266] width 50 height 50
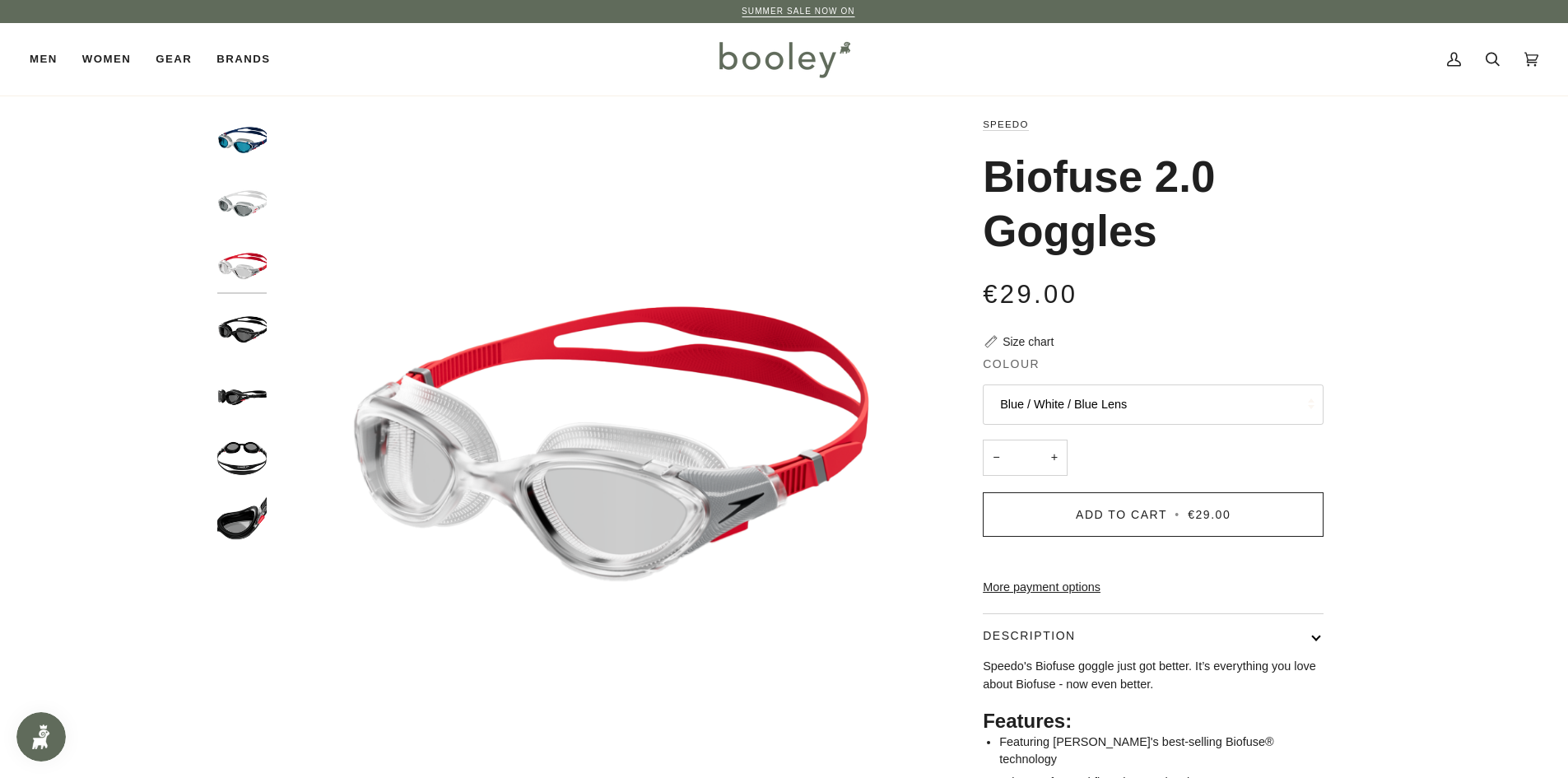
click at [252, 330] on img "Speedo Biofuse 2.0 Goggle Black / Dark Lens - Booley Galway" at bounding box center [242, 329] width 50 height 50
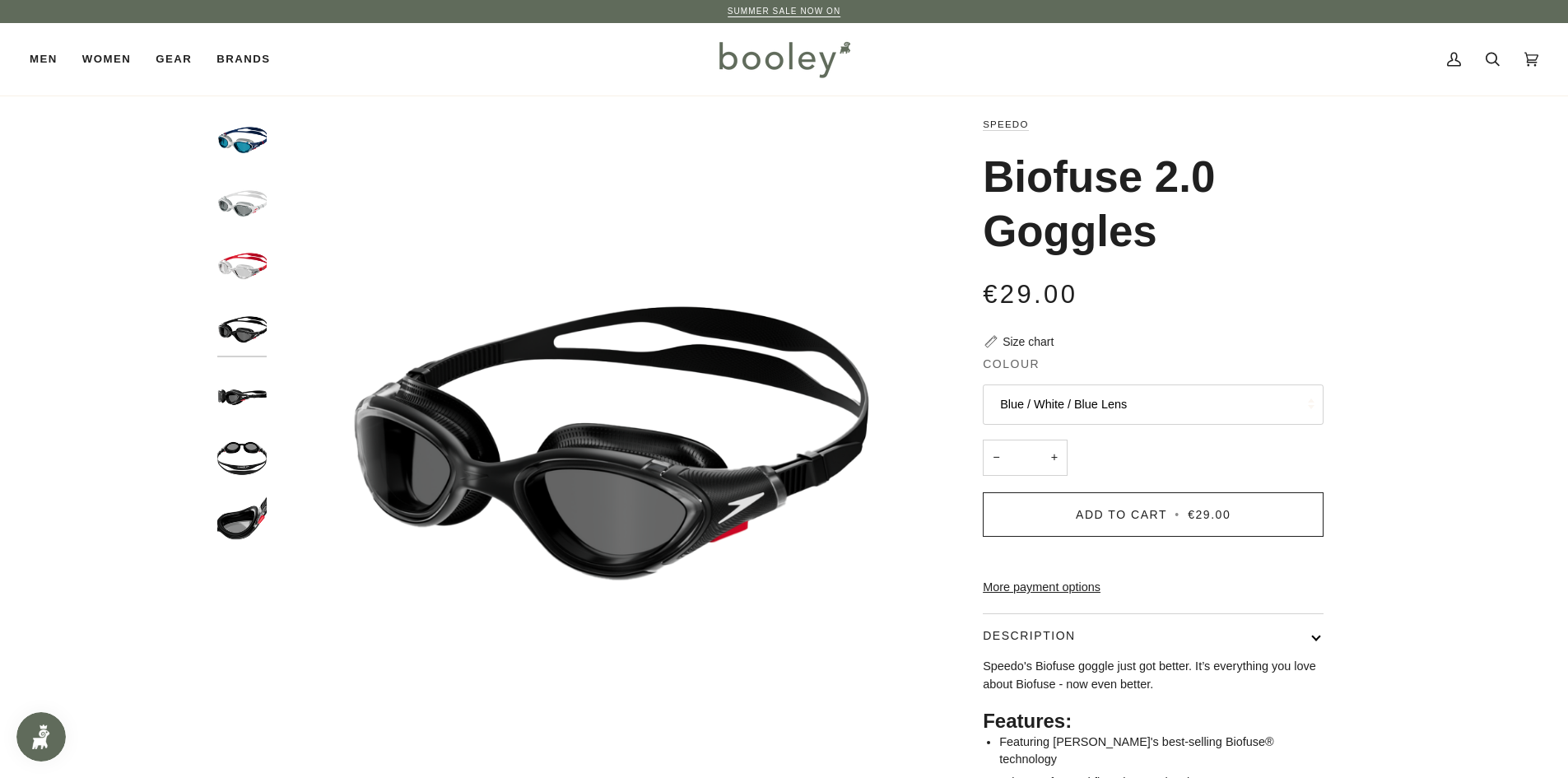
click at [252, 402] on img "Speedo Biofuse 2.0 Goggle Black / Dark Lens - Booley Galway" at bounding box center [242, 393] width 50 height 50
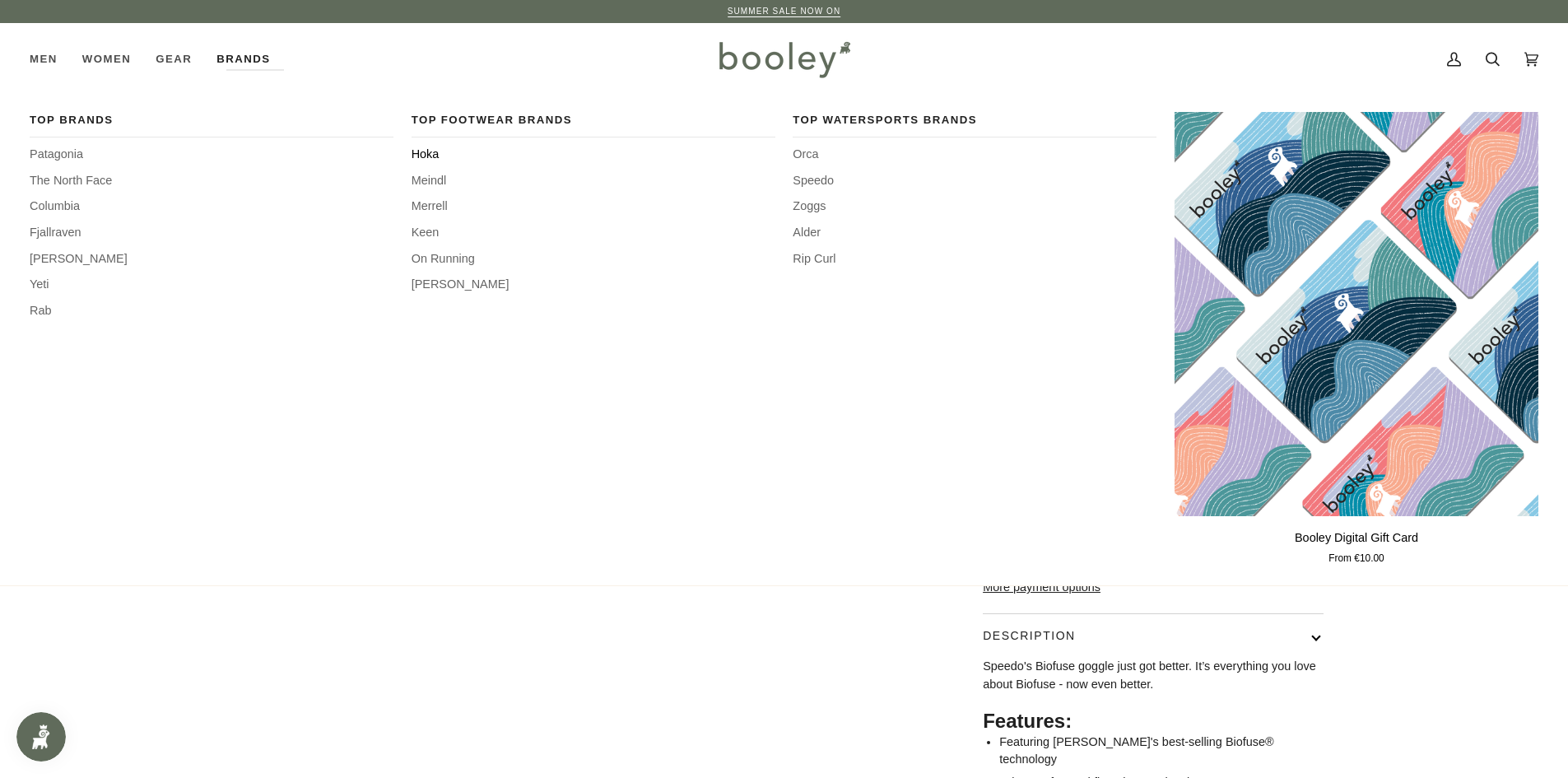
click at [428, 155] on span "Hoka" at bounding box center [593, 154] width 364 height 18
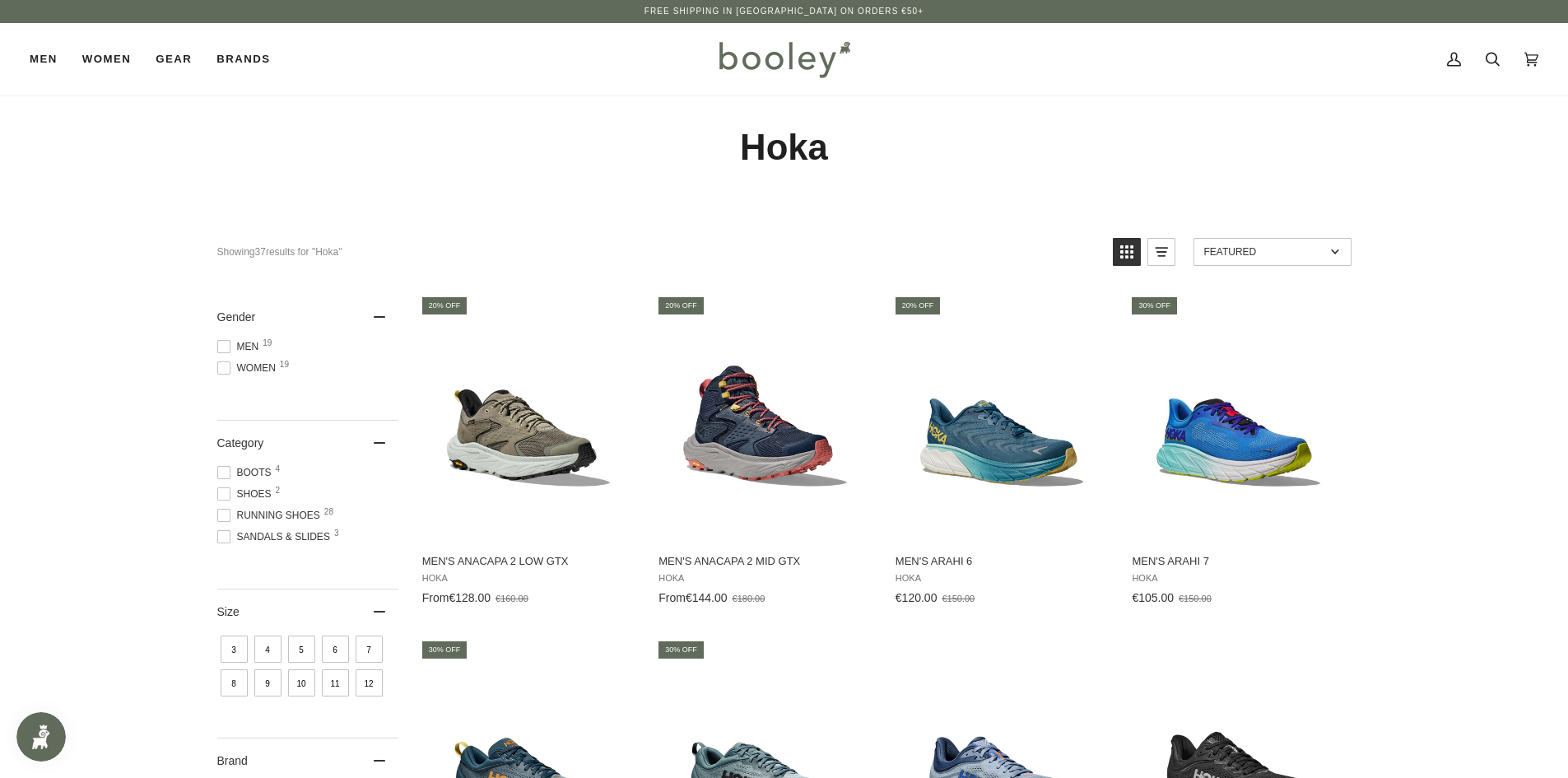
click at [222, 347] on span at bounding box center [224, 346] width 13 height 13
